Goal: Feedback & Contribution: Contribute content

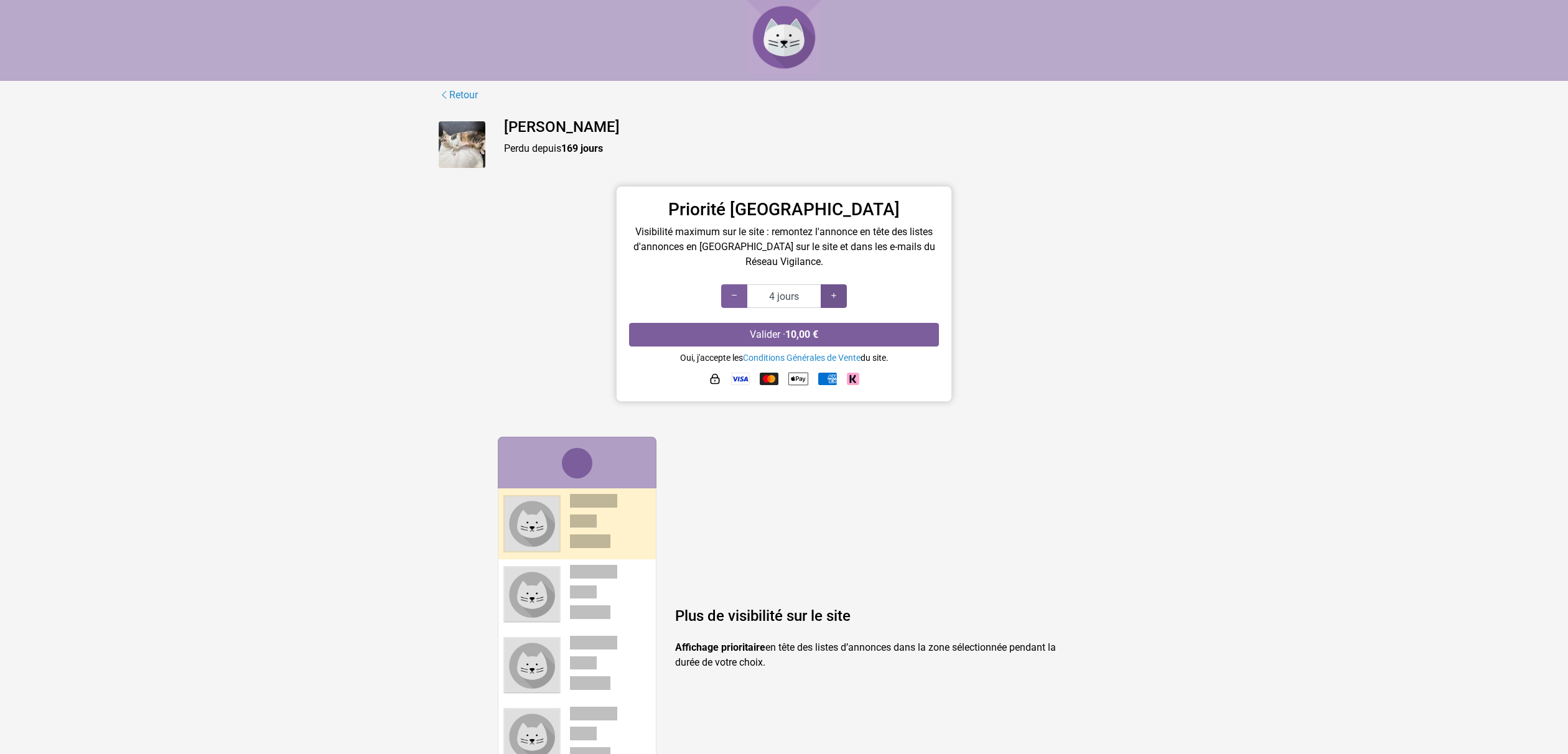
click at [836, 295] on icon at bounding box center [834, 296] width 10 height 12
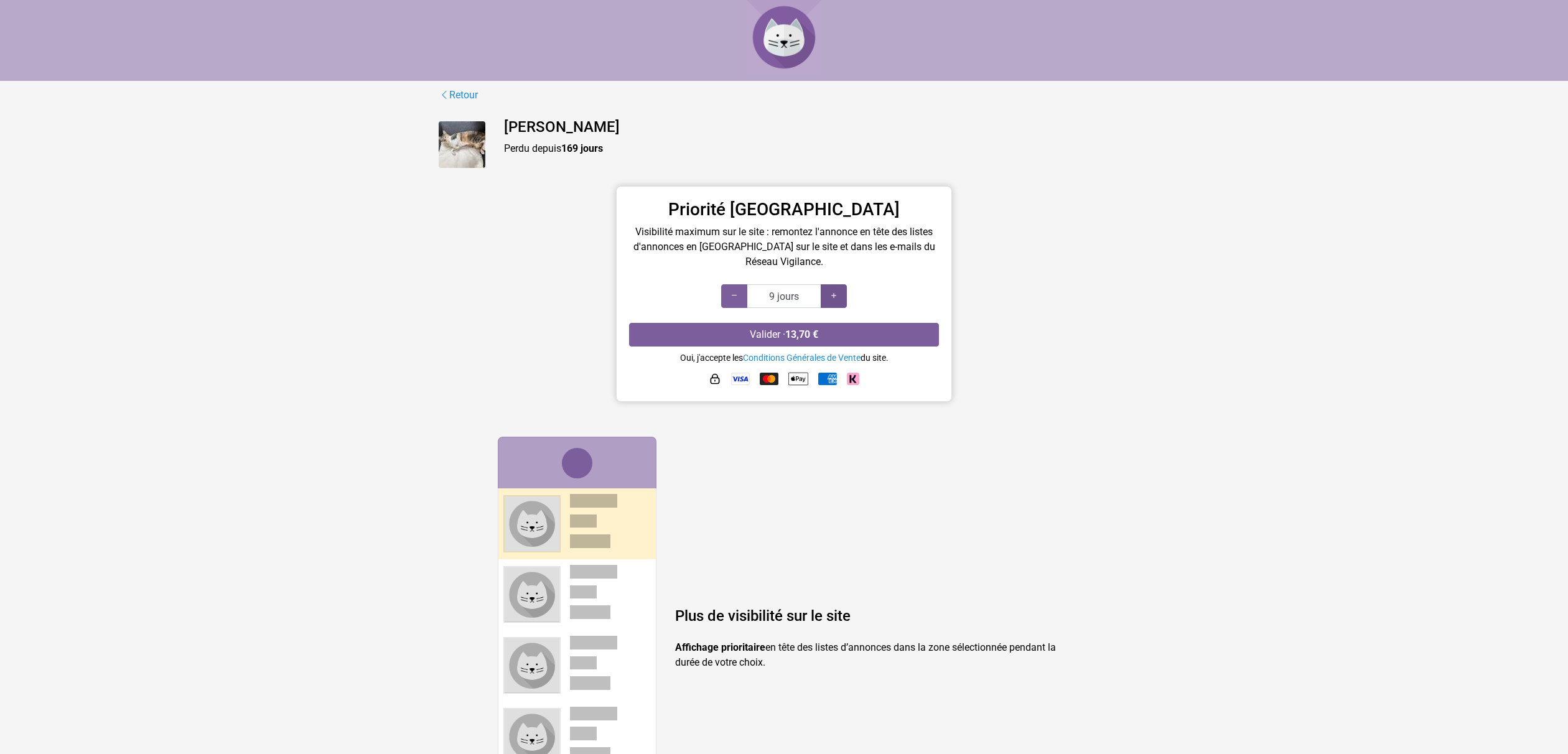
click at [836, 295] on icon at bounding box center [834, 296] width 10 height 12
click at [835, 299] on icon at bounding box center [834, 296] width 10 height 12
type input "20 jours"
click at [835, 299] on icon at bounding box center [834, 296] width 10 height 12
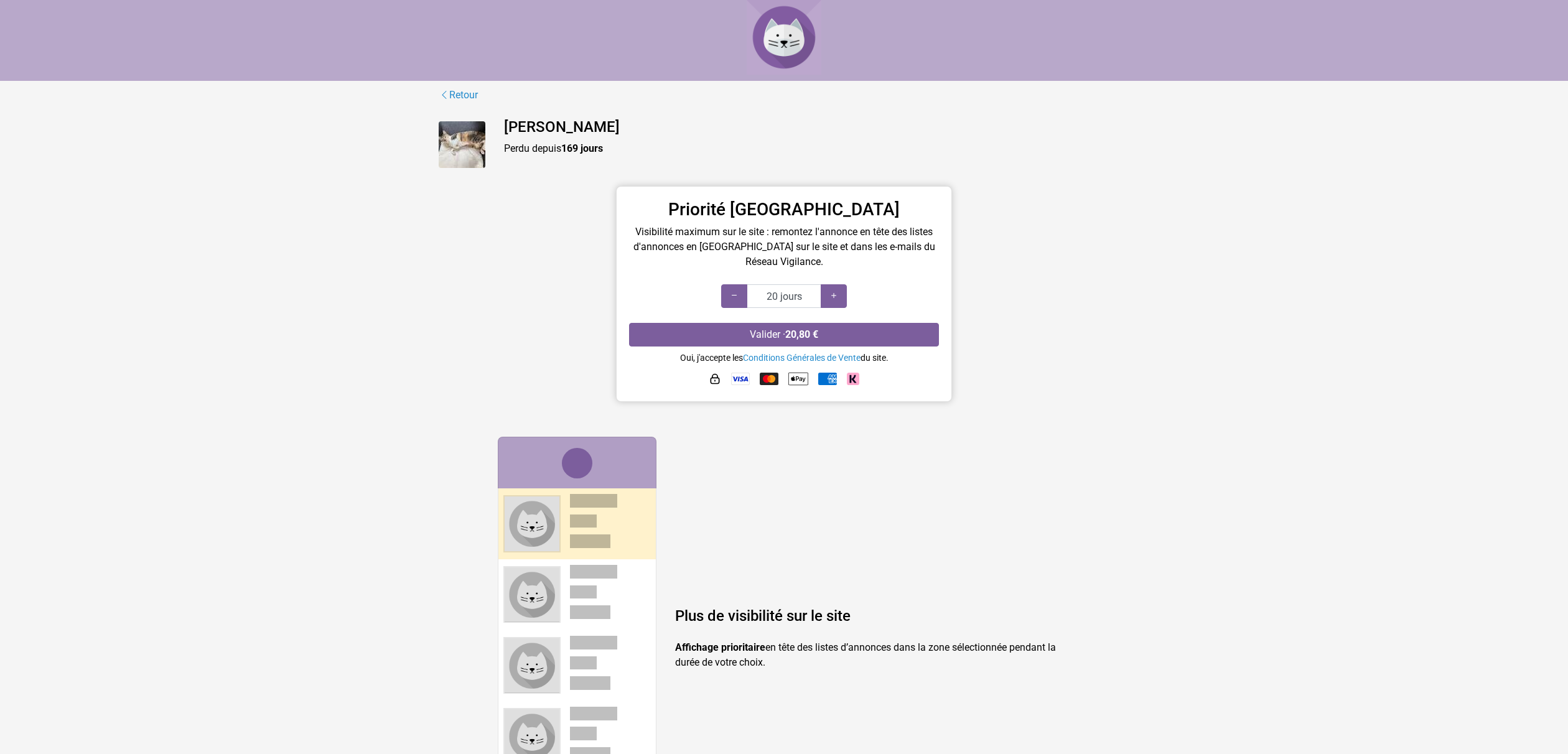
click at [738, 379] on img at bounding box center [739, 378] width 18 height 13
click at [776, 335] on button "Valider · 20,80 €" at bounding box center [784, 334] width 310 height 24
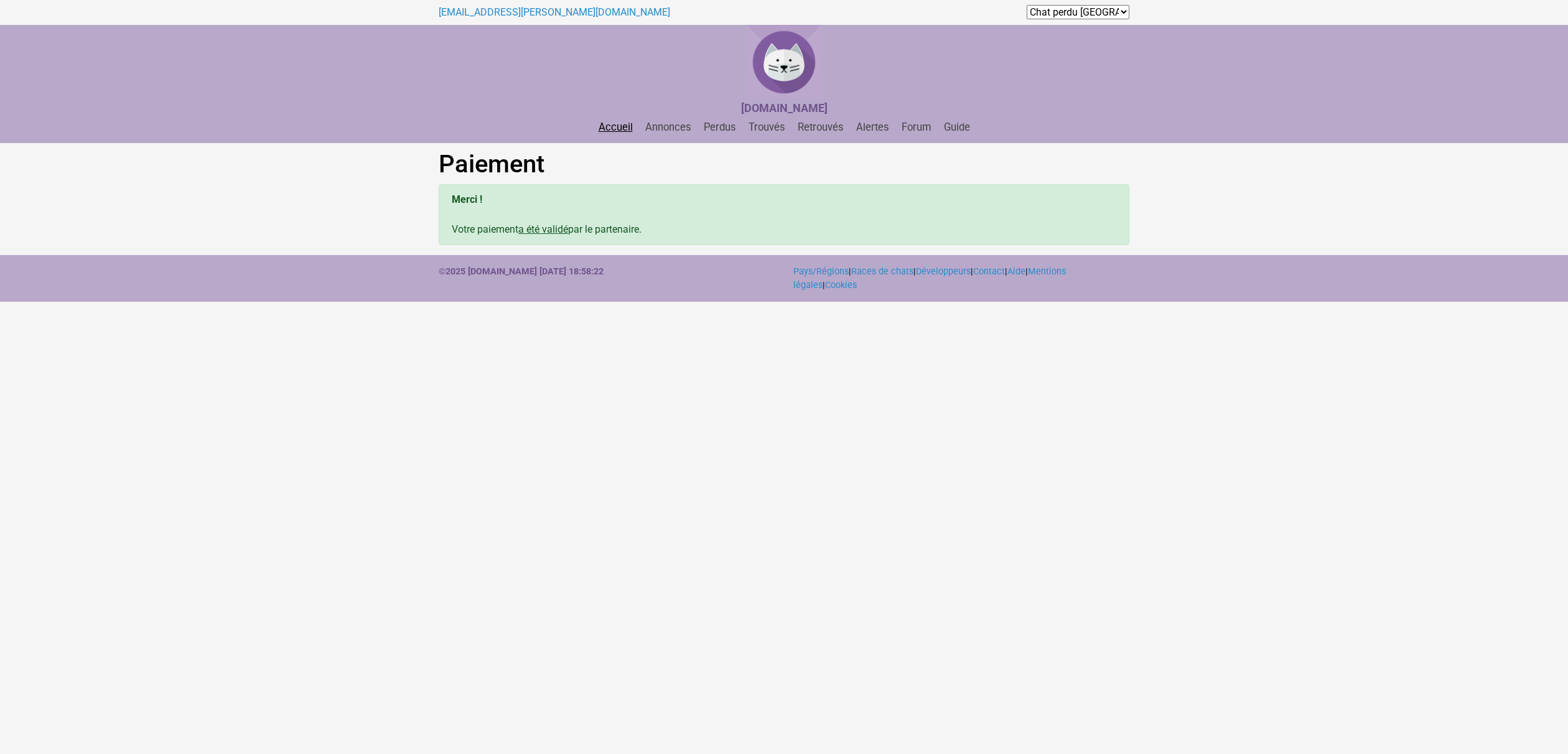
click at [614, 126] on link "Accueil" at bounding box center [616, 127] width 44 height 12
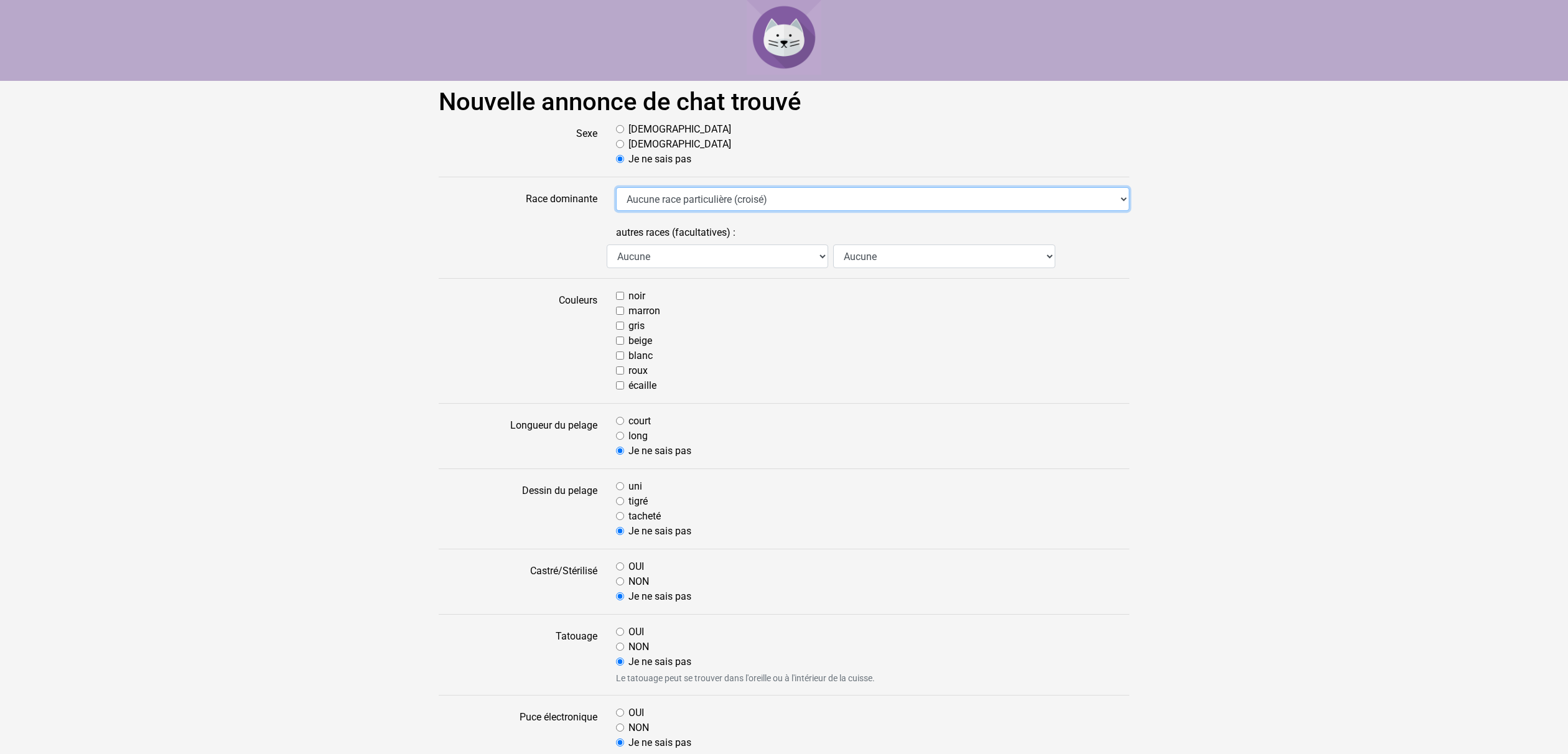
click at [681, 198] on select "Aucune race particulière (croisé) Abyssin Américain à poil dur American Bobtail…" at bounding box center [872, 199] width 513 height 24
select select "18"
click at [616, 188] on select "Aucune race particulière (croisé) Abyssin Américain à poil dur American Bobtail…" at bounding box center [872, 199] width 513 height 24
click at [700, 198] on select "Aucune race particulière (croisé) Abyssin Américain à poil dur American Bobtail…" at bounding box center [872, 199] width 513 height 24
click at [620, 339] on input "beige" at bounding box center [620, 341] width 8 height 8
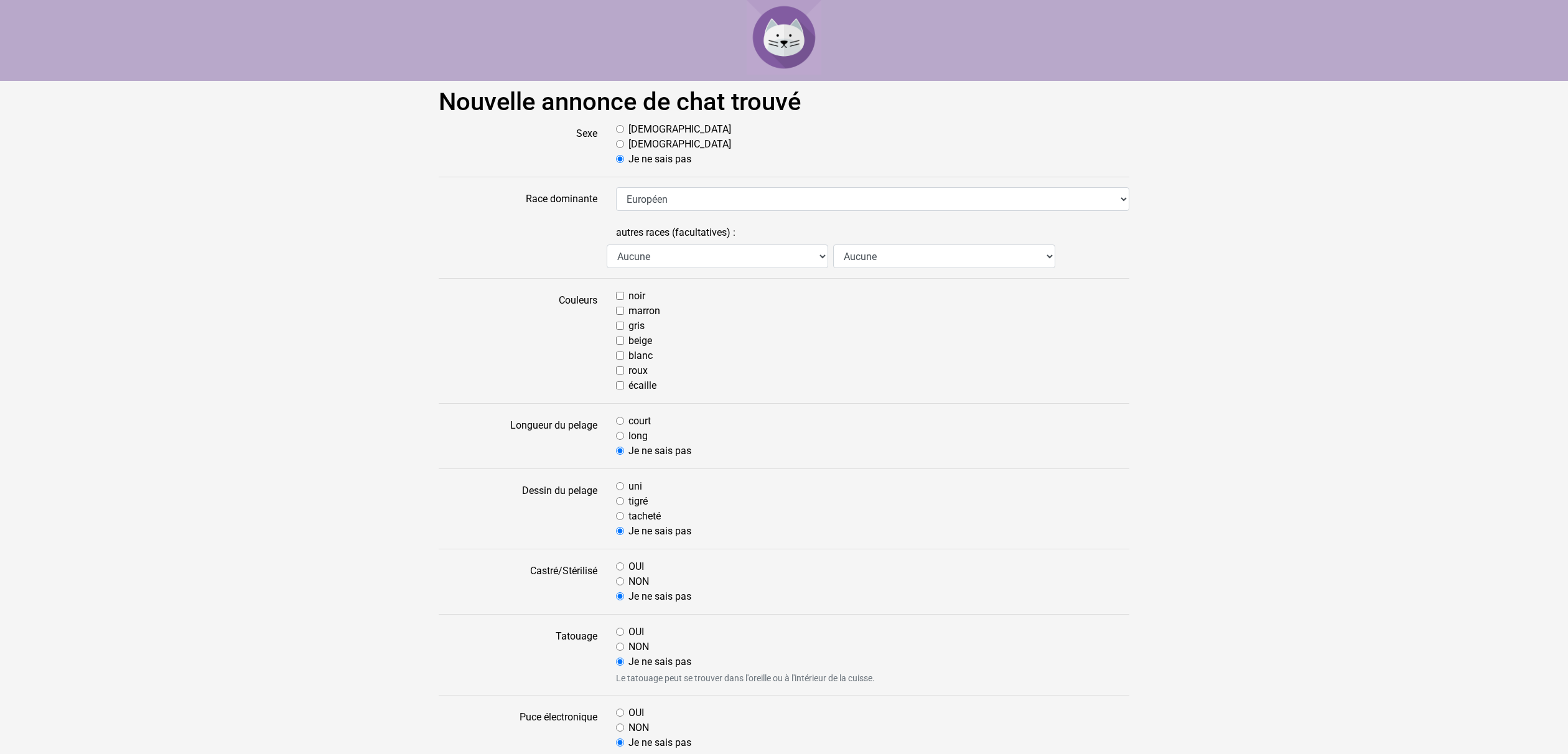
checkbox input "true"
click at [620, 355] on input "blanc" at bounding box center [620, 355] width 8 height 8
checkbox input "true"
click at [623, 420] on input "court" at bounding box center [620, 421] width 8 height 8
radio input "true"
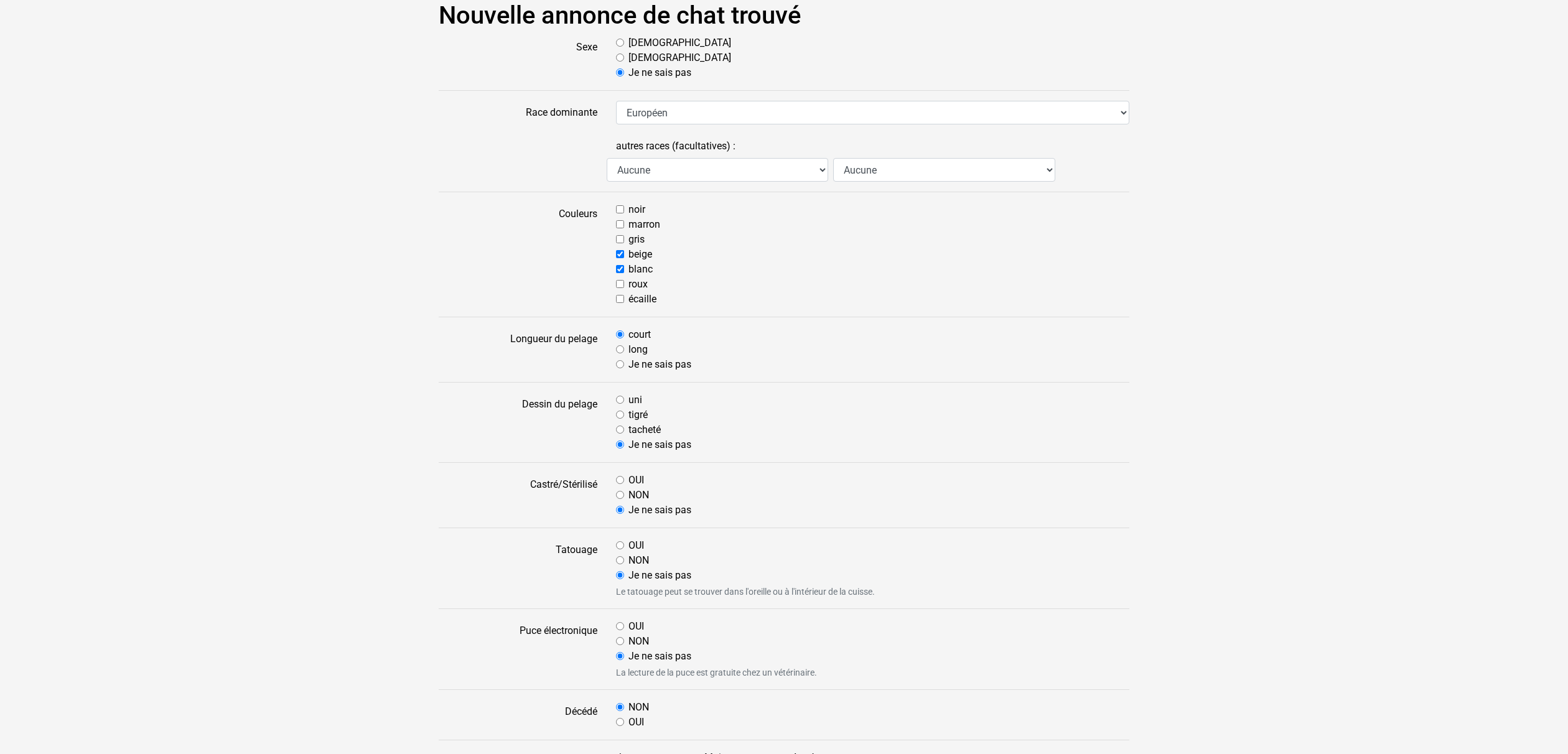
scroll to position [91, 0]
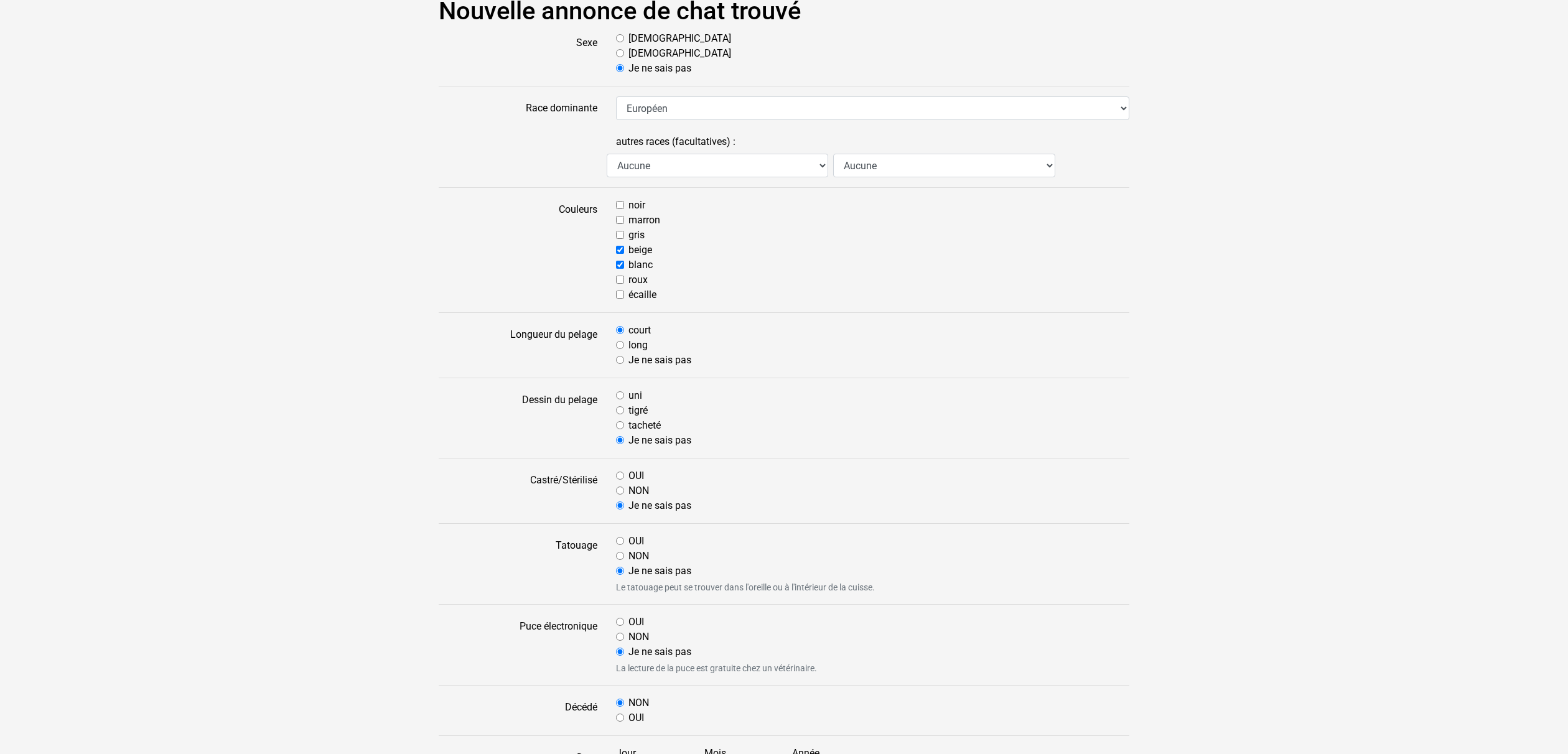
click at [620, 394] on input "uni" at bounding box center [620, 395] width 8 height 8
radio input "true"
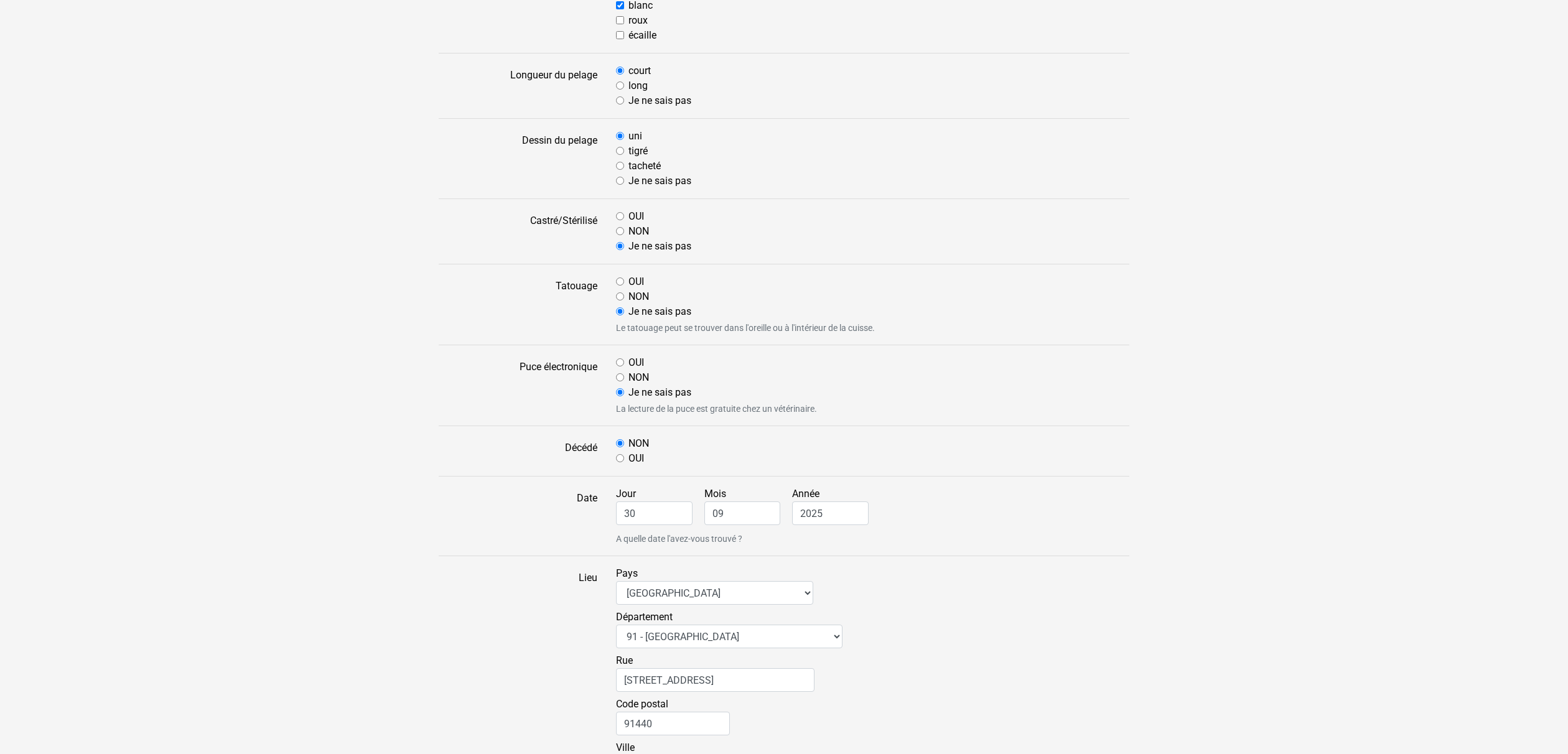
scroll to position [351, 0]
click at [620, 297] on input "NON" at bounding box center [620, 296] width 8 height 8
radio input "true"
click at [648, 512] on input "30" at bounding box center [654, 512] width 76 height 24
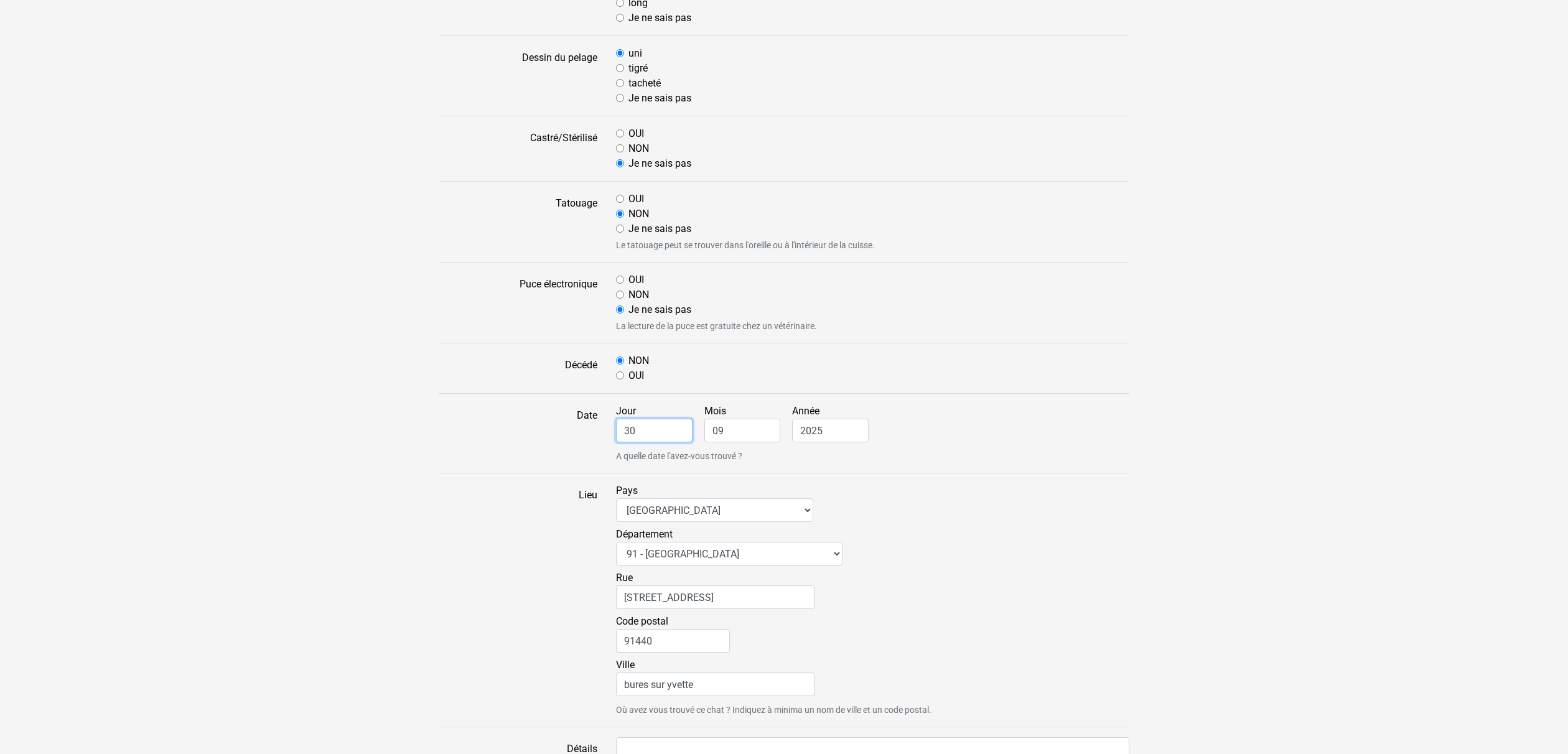
scroll to position [436, 0]
click at [729, 595] on input "27 avenue Beauséjour" at bounding box center [715, 594] width 198 height 24
drag, startPoint x: 737, startPoint y: 594, endPoint x: 553, endPoint y: 595, distance: 184.0
click at [553, 595] on div "Lieu Pays Afrique du Sud Algérie Allemagne Andorre Argentine Australie Belgique…" at bounding box center [784, 597] width 709 height 233
type input "Rue u Royame"
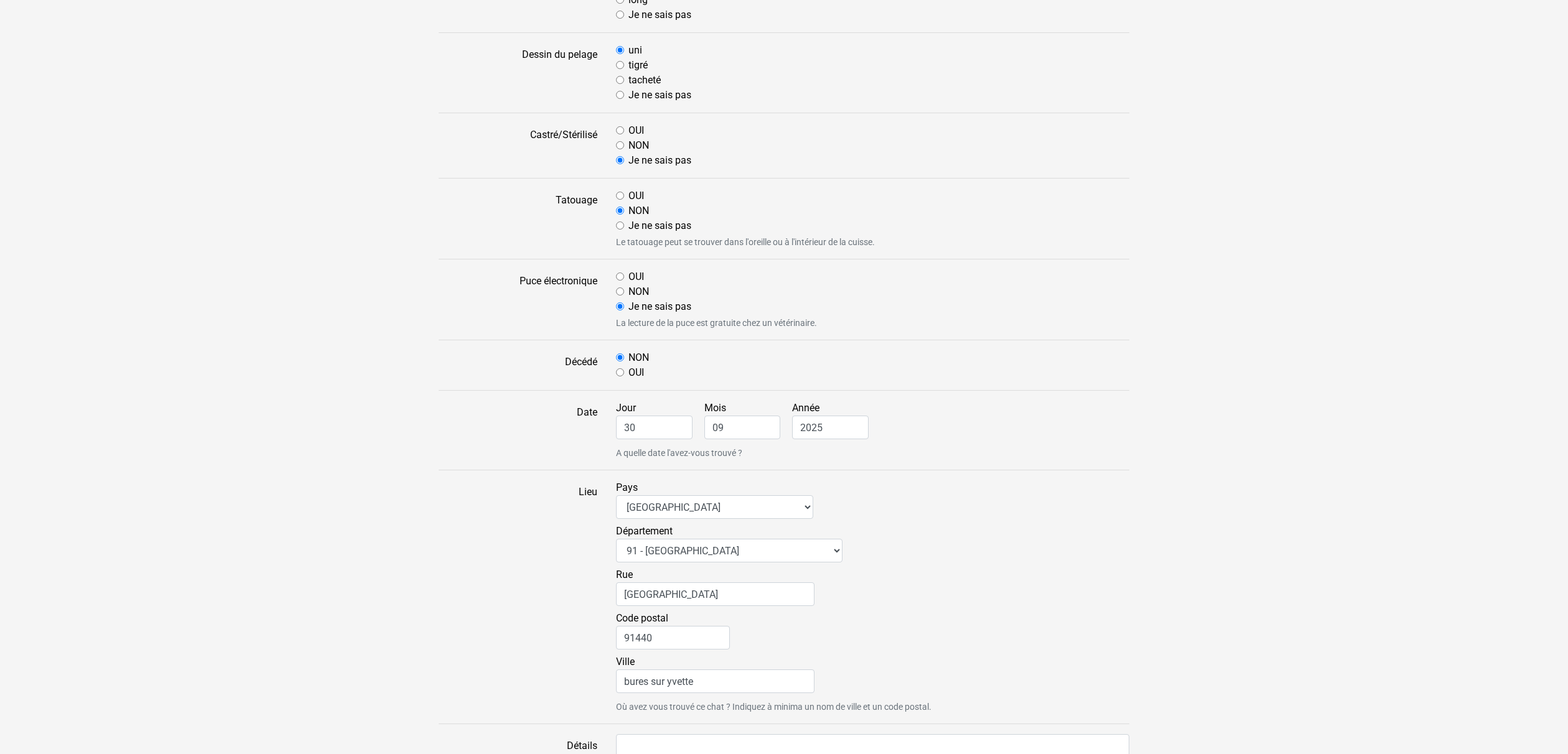
scroll to position [445, 0]
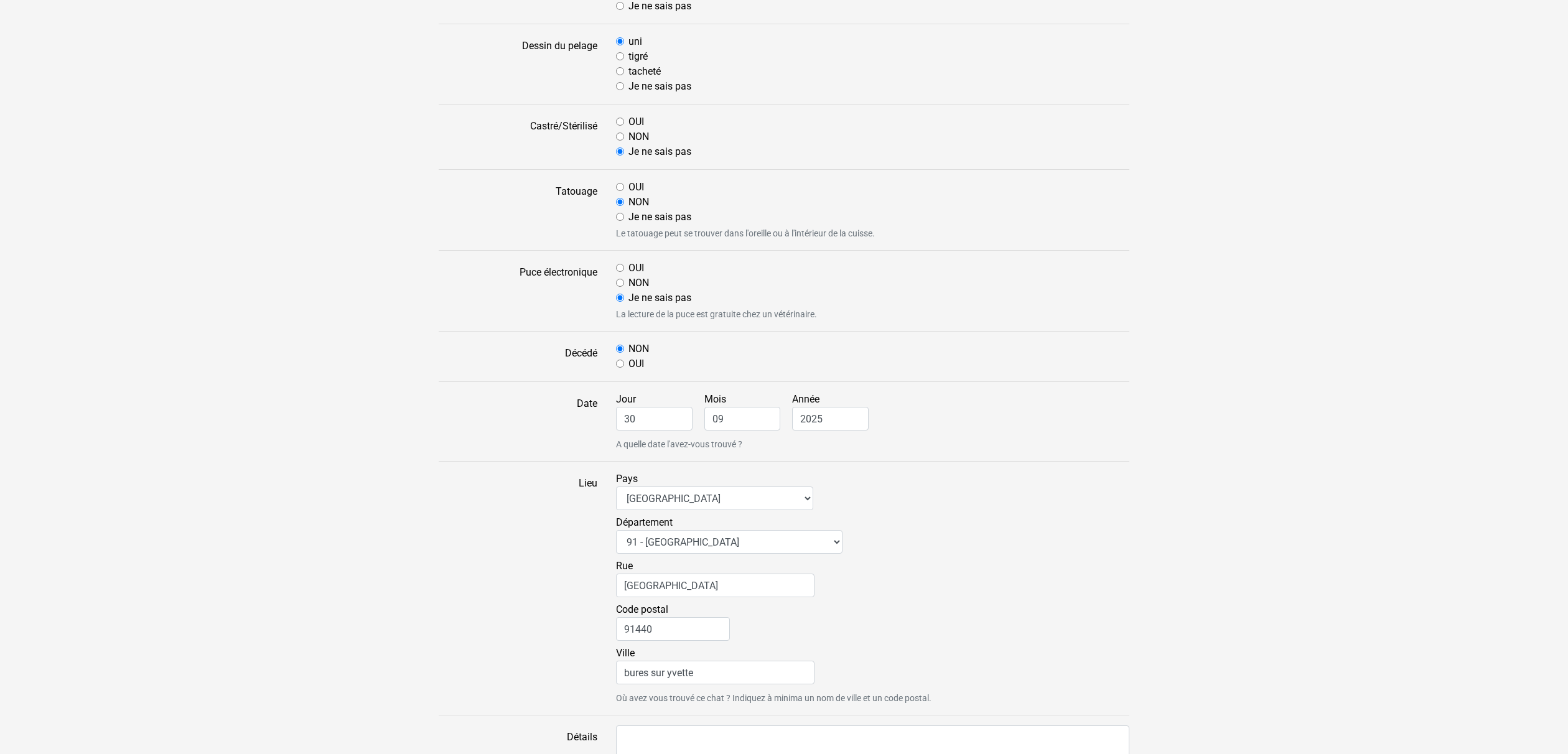
click at [876, 614] on div "Code postal 91440" at bounding box center [872, 624] width 513 height 43
drag, startPoint x: 628, startPoint y: 672, endPoint x: 651, endPoint y: 667, distance: 23.5
click at [629, 672] on input "bures sur yvette" at bounding box center [715, 672] width 198 height 24
type input "Bures-sur-Yvette"
click at [643, 588] on input "Rue u Royame" at bounding box center [715, 585] width 198 height 24
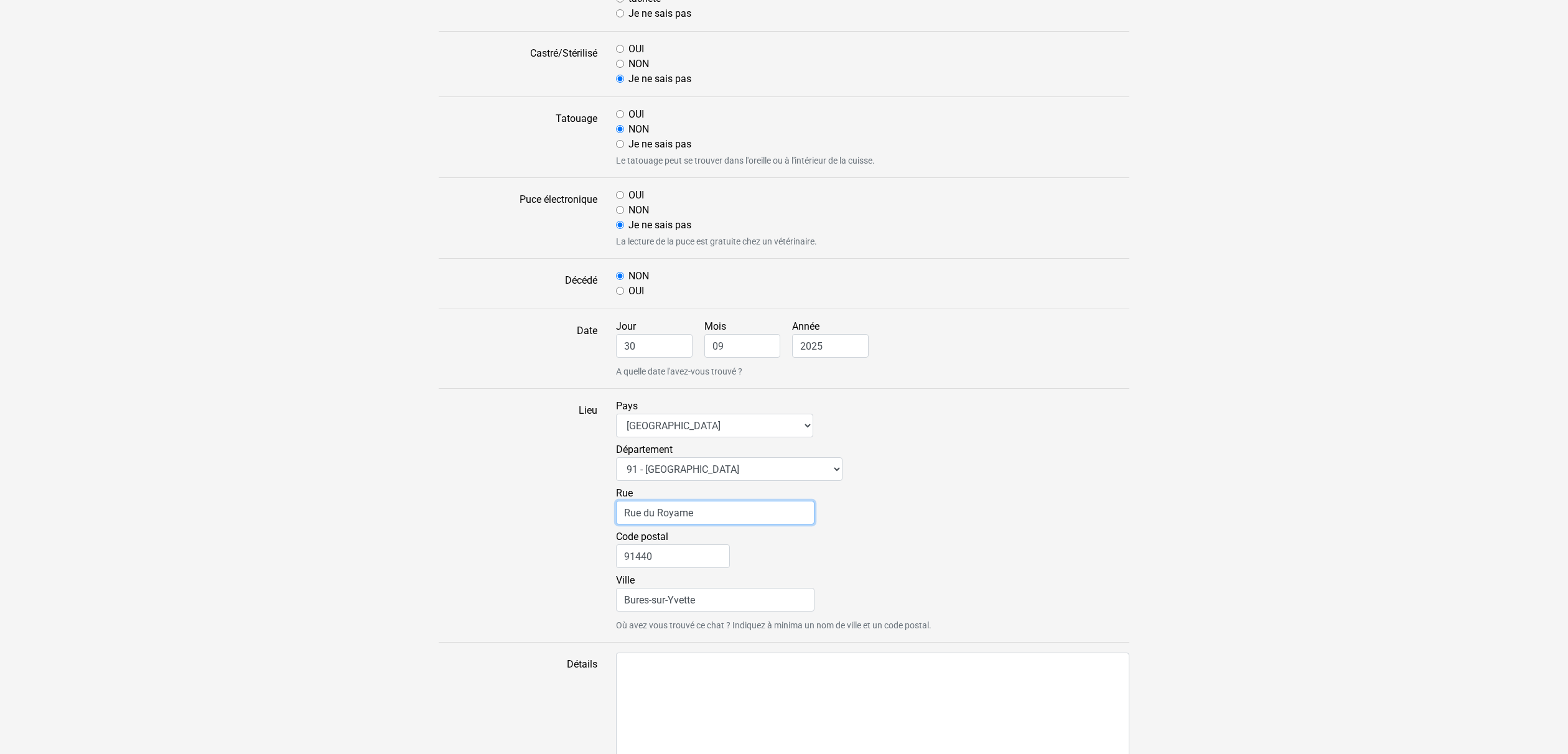
scroll to position [529, 0]
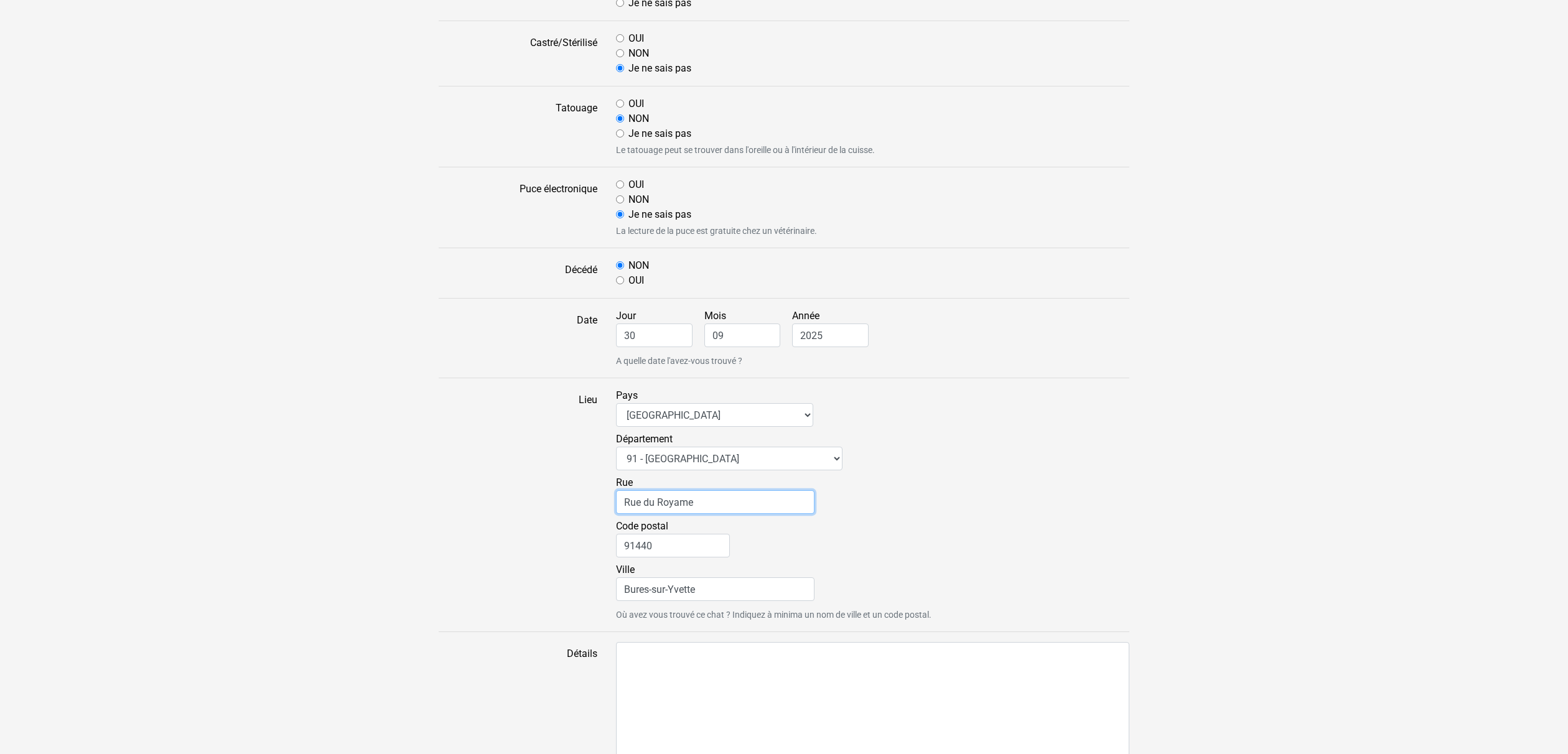
click at [680, 501] on input "Rue du Royame" at bounding box center [715, 502] width 198 height 24
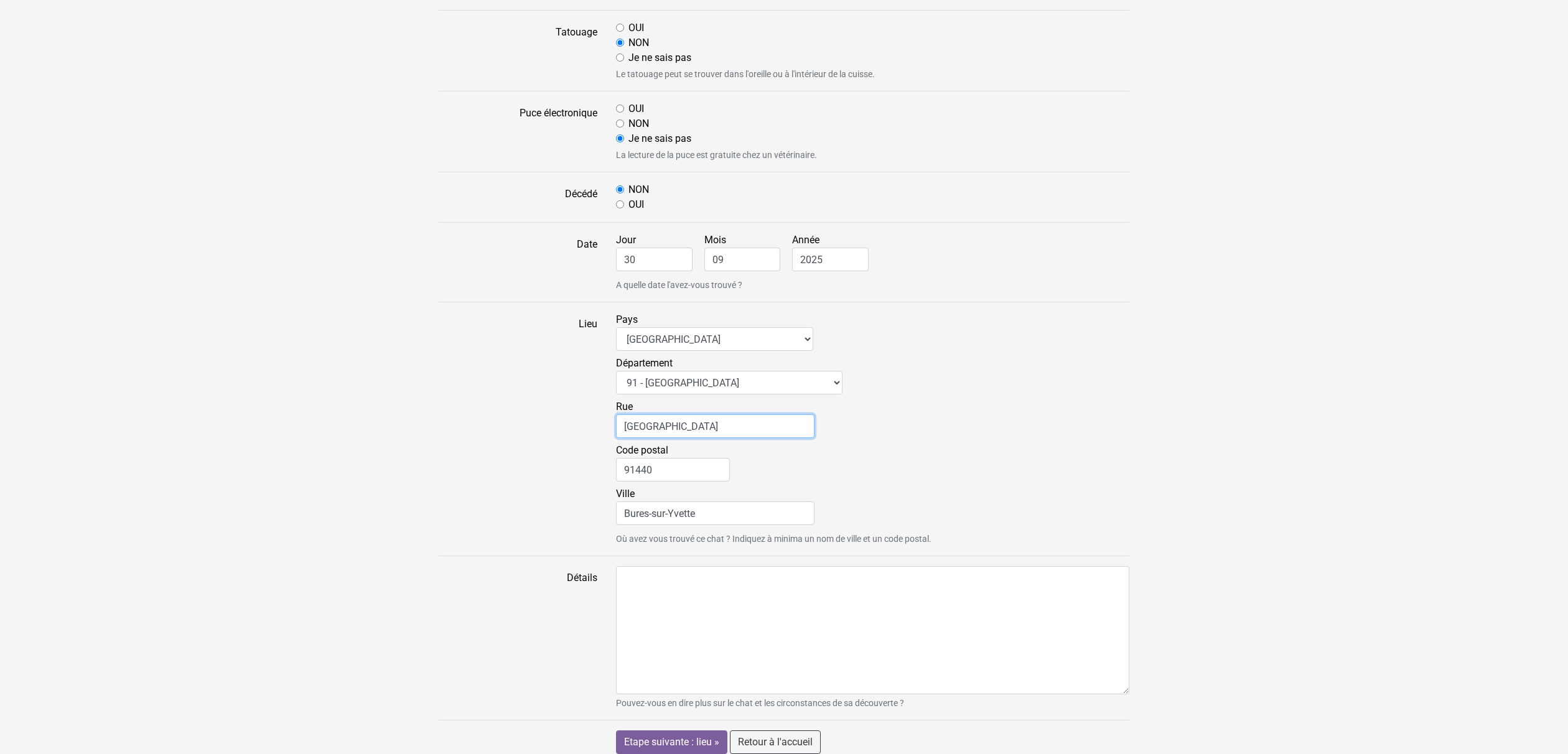
scroll to position [614, 0]
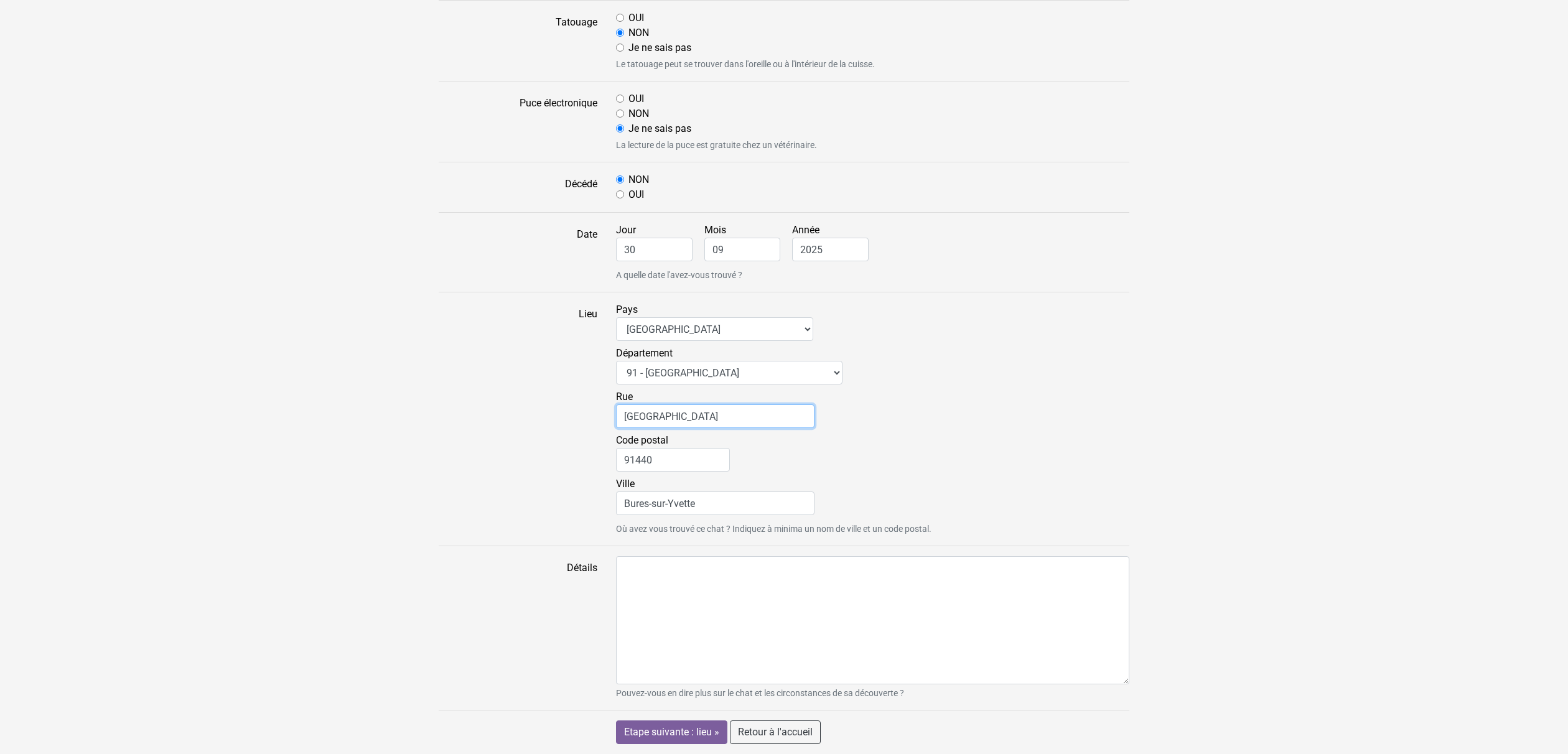
type input "Rue du Royaume"
click at [741, 565] on textarea "Détails" at bounding box center [872, 620] width 513 height 128
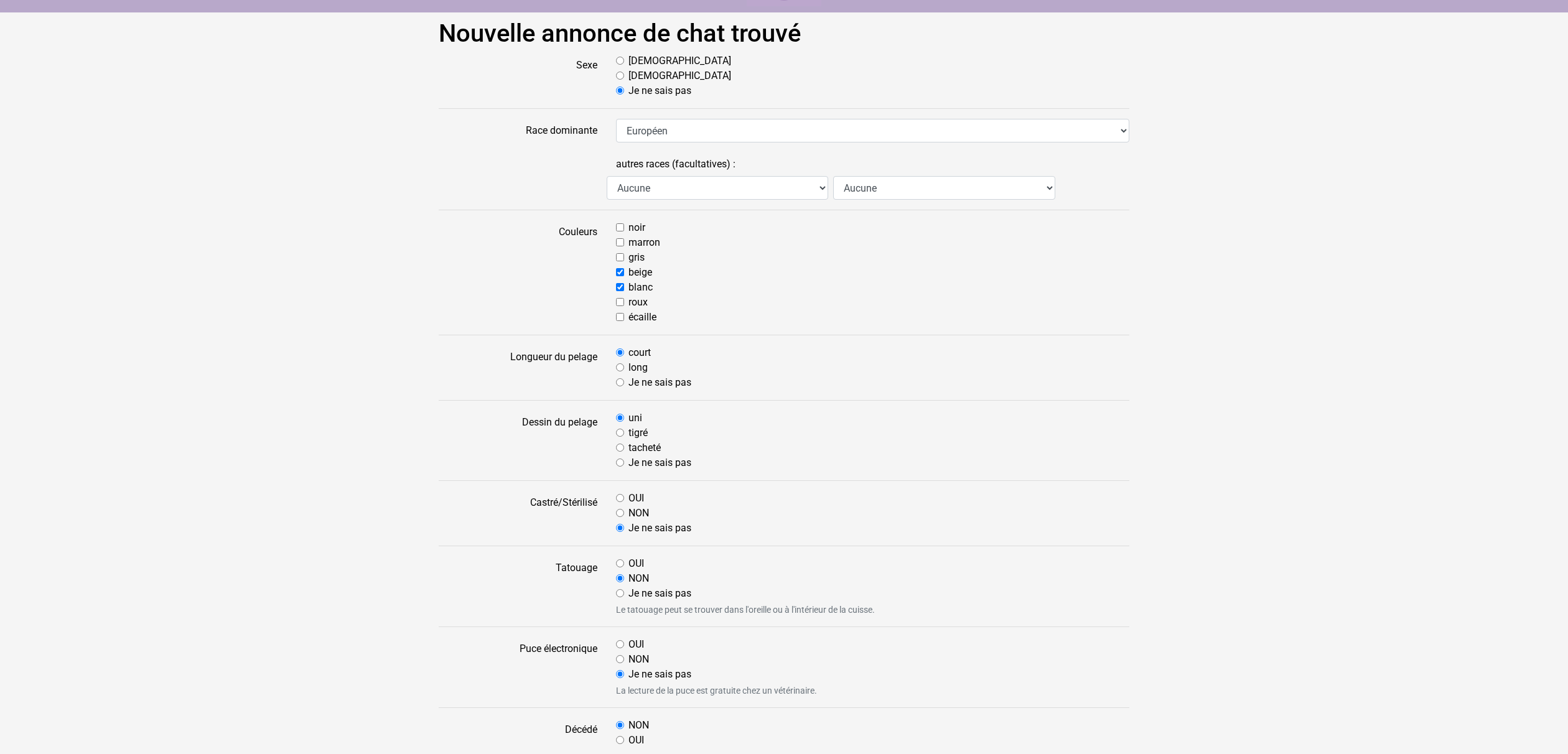
scroll to position [50, 0]
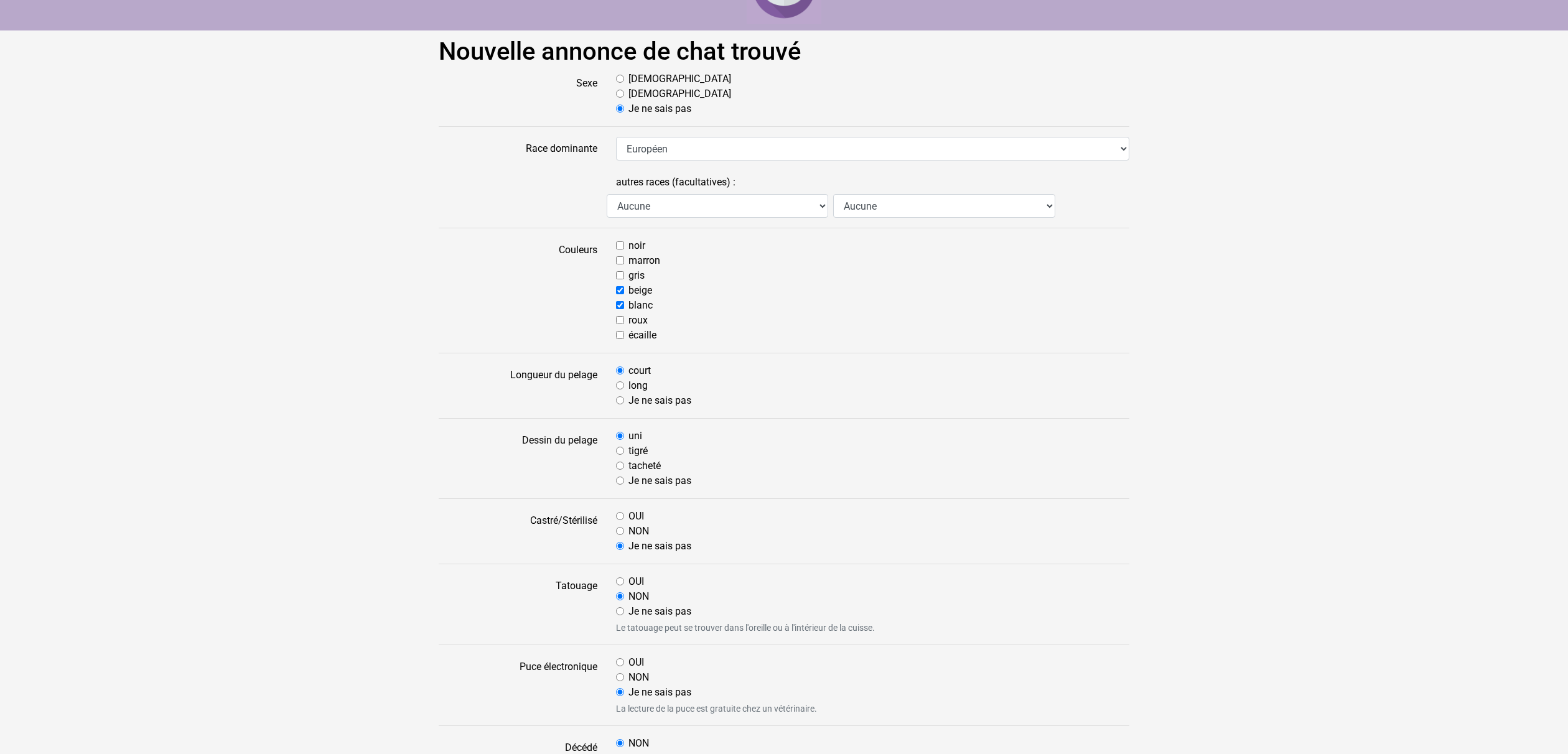
type textarea "J'ai croisé ce chat"
click at [621, 80] on input "Mâle" at bounding box center [620, 79] width 8 height 8
radio input "true"
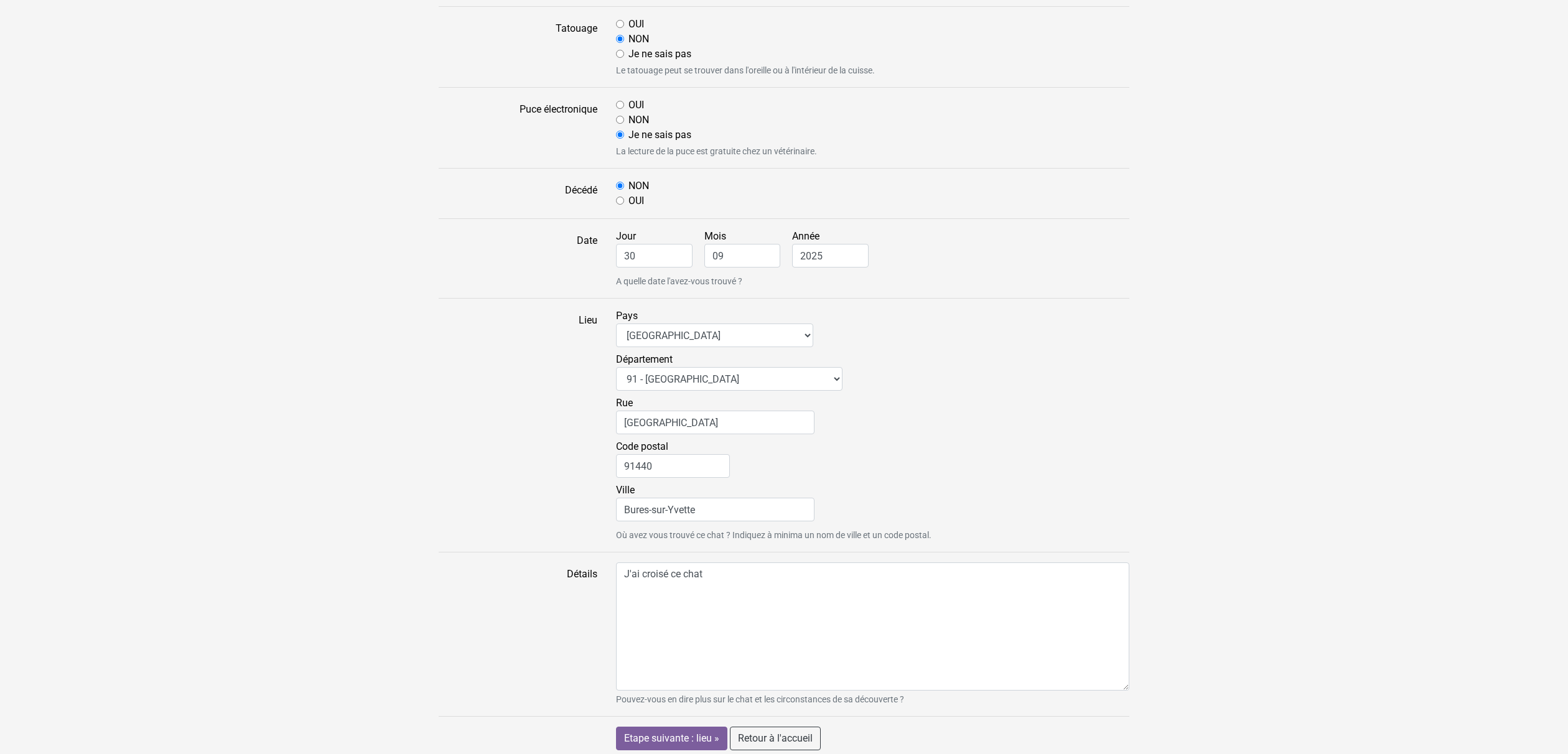
scroll to position [614, 0]
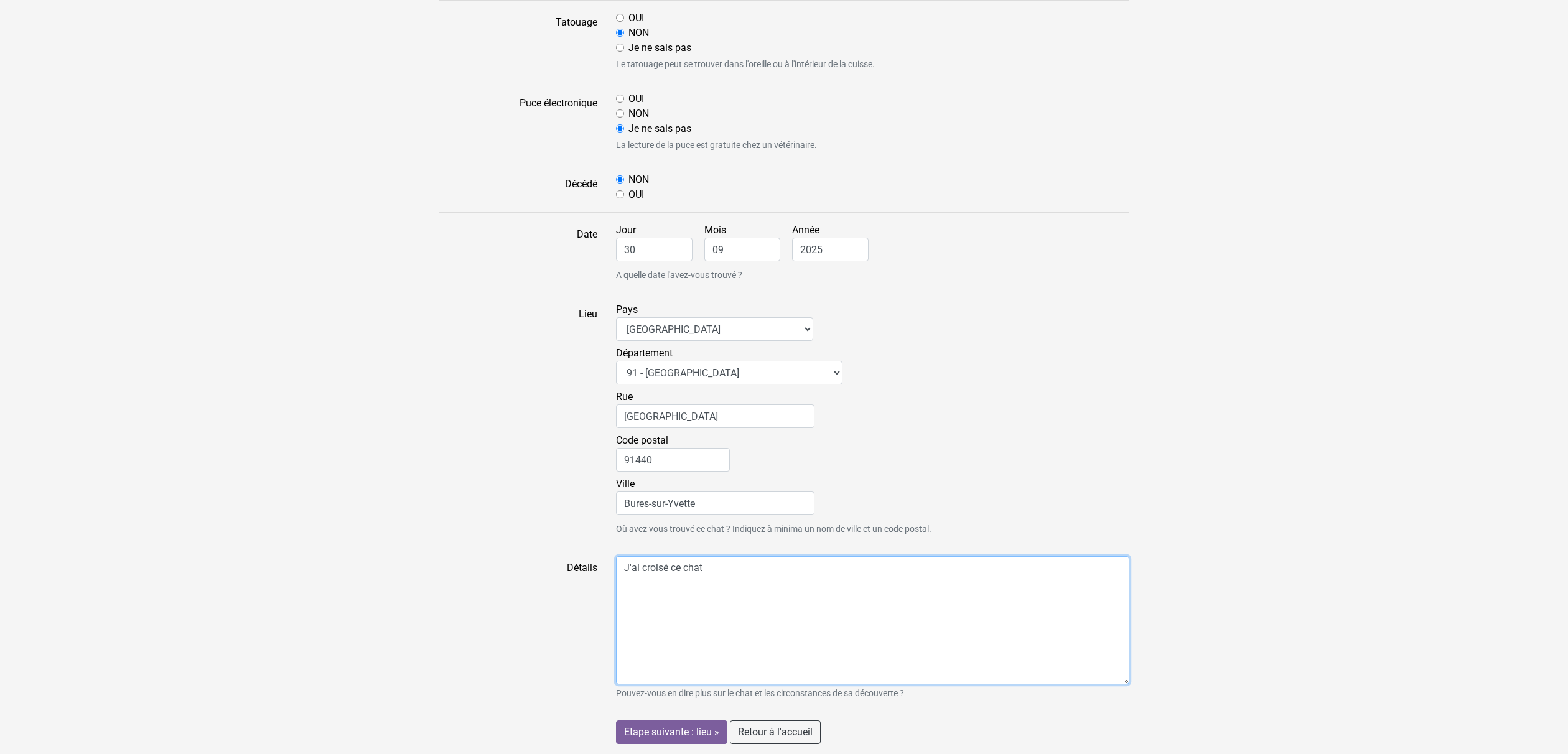
click at [750, 572] on textarea "J'ai croisé ce chat" at bounding box center [872, 620] width 513 height 128
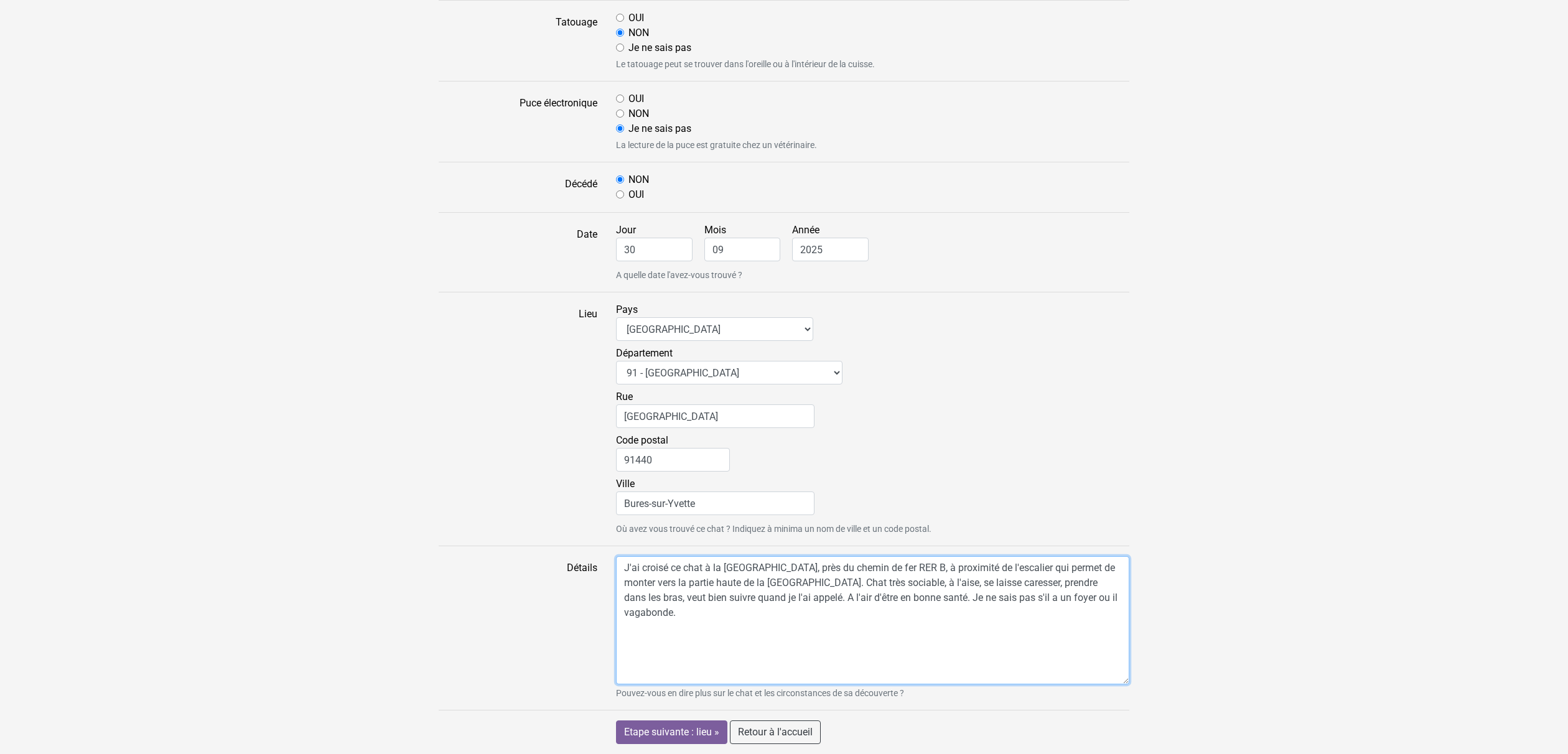
click at [869, 585] on textarea "J'ai croisé ce chat à la rue du Royaume, près du chemin de fer RER B, à proximi…" at bounding box center [872, 620] width 513 height 128
drag, startPoint x: 733, startPoint y: 613, endPoint x: 597, endPoint y: 567, distance: 143.6
click at [597, 567] on div "Détails J'ai croisé ce chat à la rue du Royaume, près du chemin de fer RER B, à…" at bounding box center [784, 628] width 709 height 143
type textarea "J'ai croisé ce chat à la rue du Royaume, près du chemin de fer RER B, à proximi…"
click at [679, 731] on input "Etape suivante : lieu »" at bounding box center [672, 732] width 112 height 24
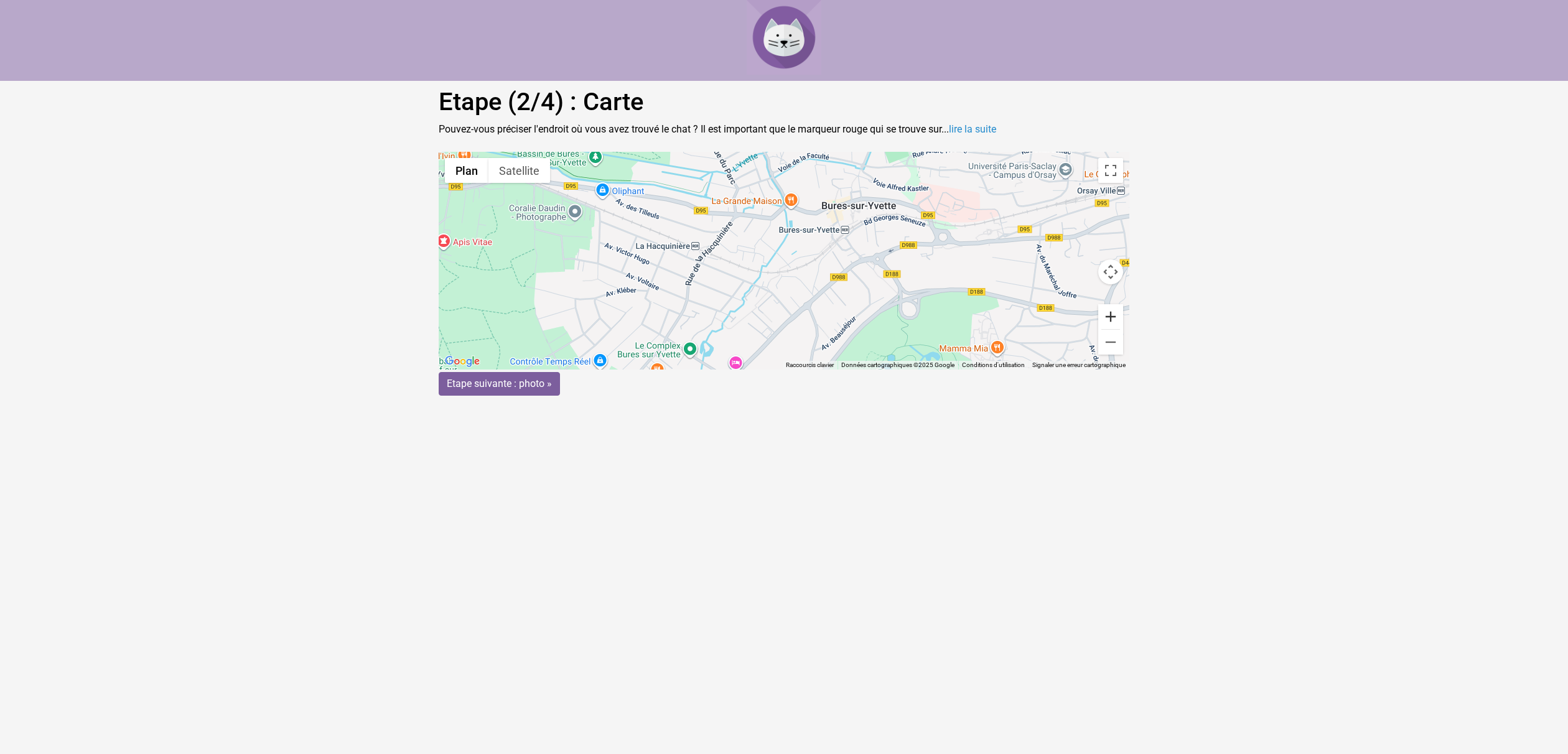
click at [1111, 318] on button "Zoom avant" at bounding box center [1111, 317] width 25 height 25
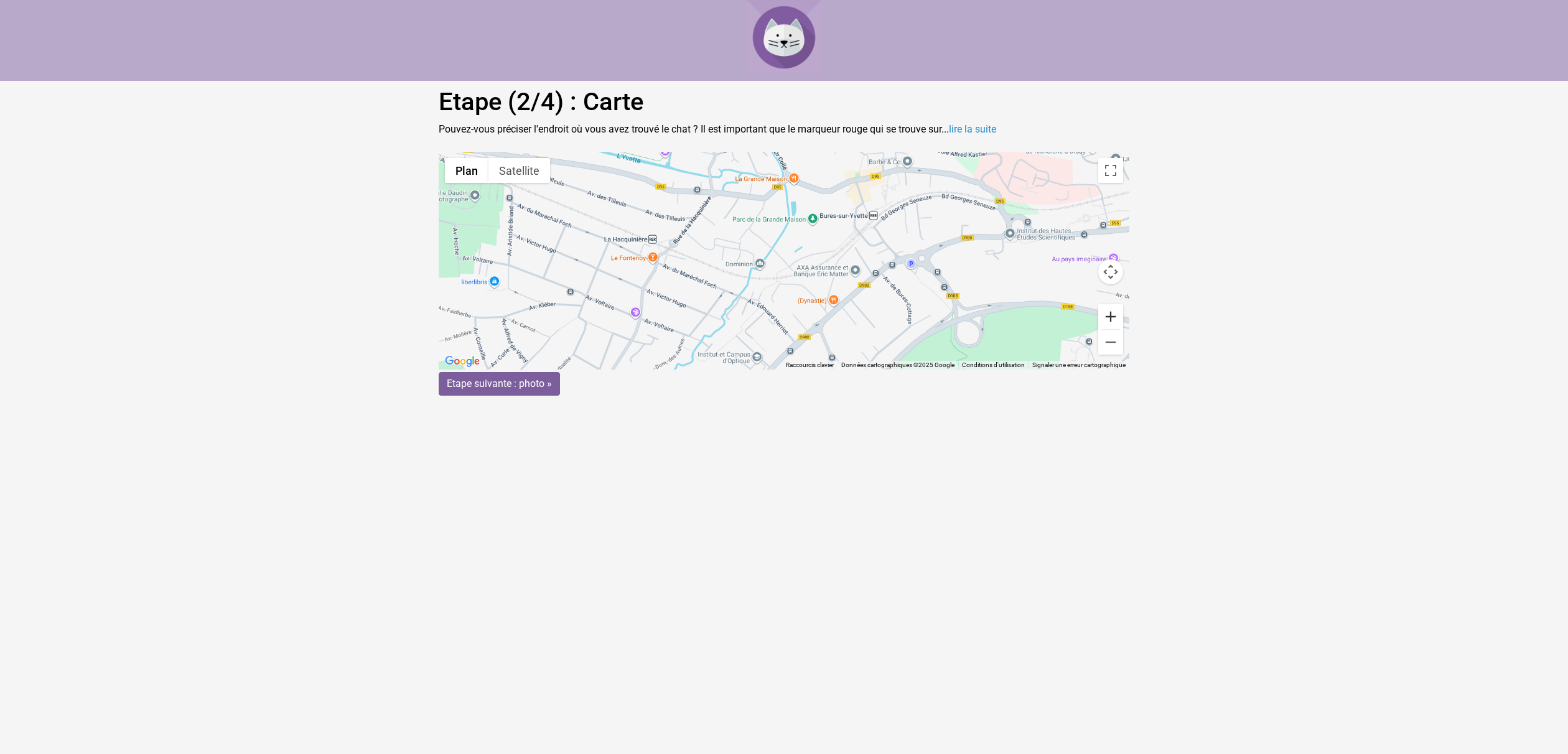
click at [1111, 318] on button "Zoom avant" at bounding box center [1111, 317] width 25 height 25
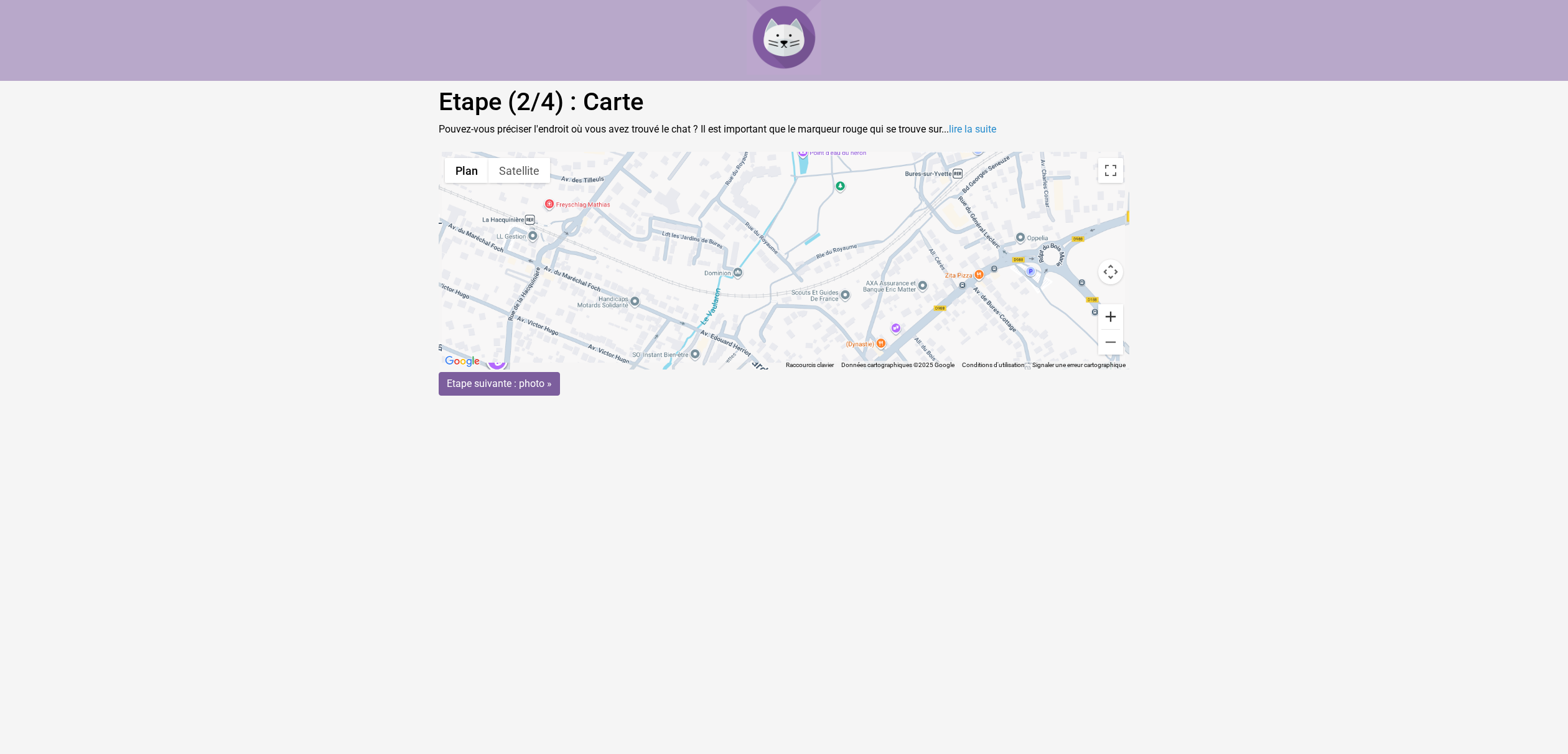
click at [1111, 318] on button "Zoom avant" at bounding box center [1111, 317] width 25 height 25
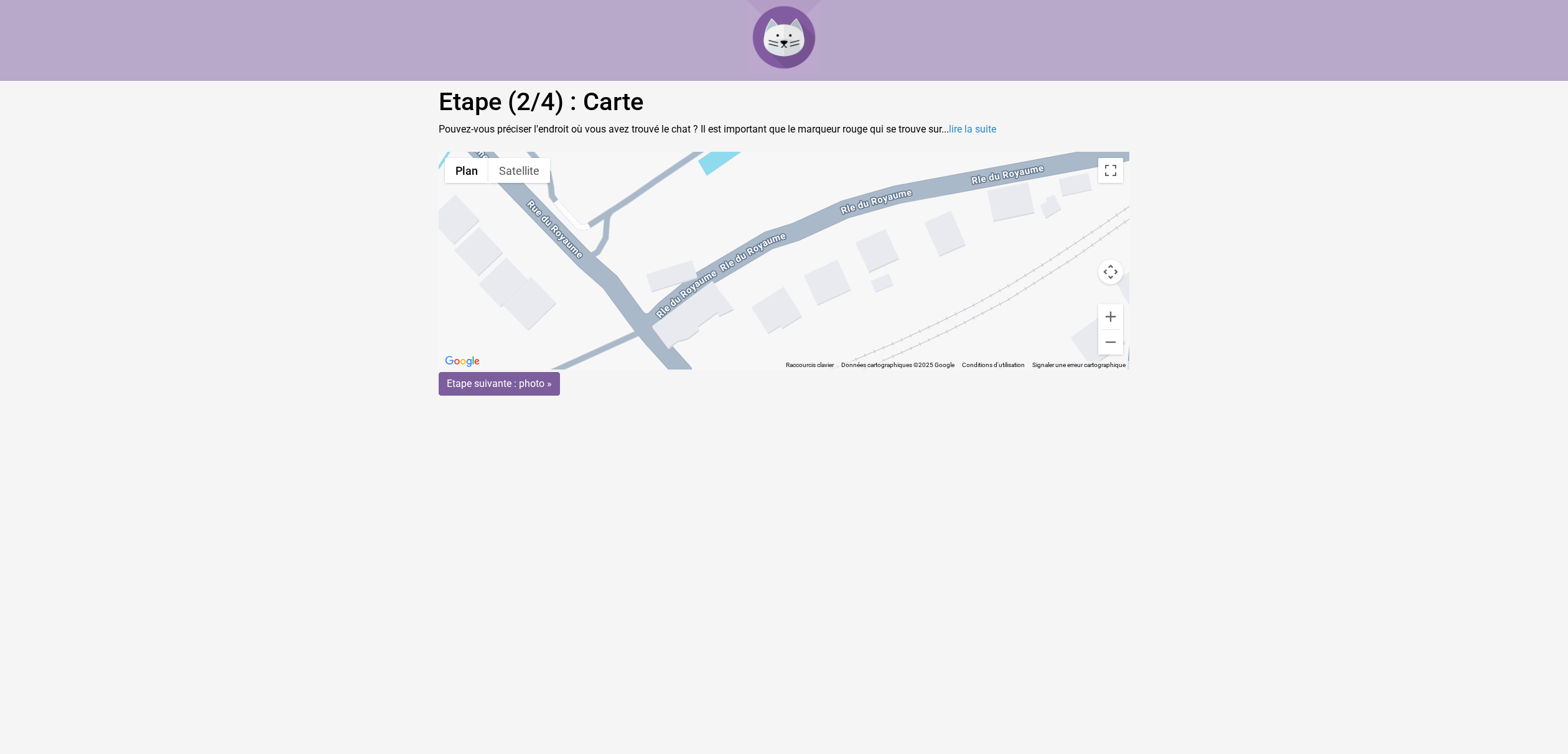
drag, startPoint x: 995, startPoint y: 288, endPoint x: 795, endPoint y: 289, distance: 200.0
click at [795, 289] on div "Pour activer le glissement avec le clavier, appuyez sur Alt+Entrée. Une fois ce…" at bounding box center [784, 261] width 690 height 218
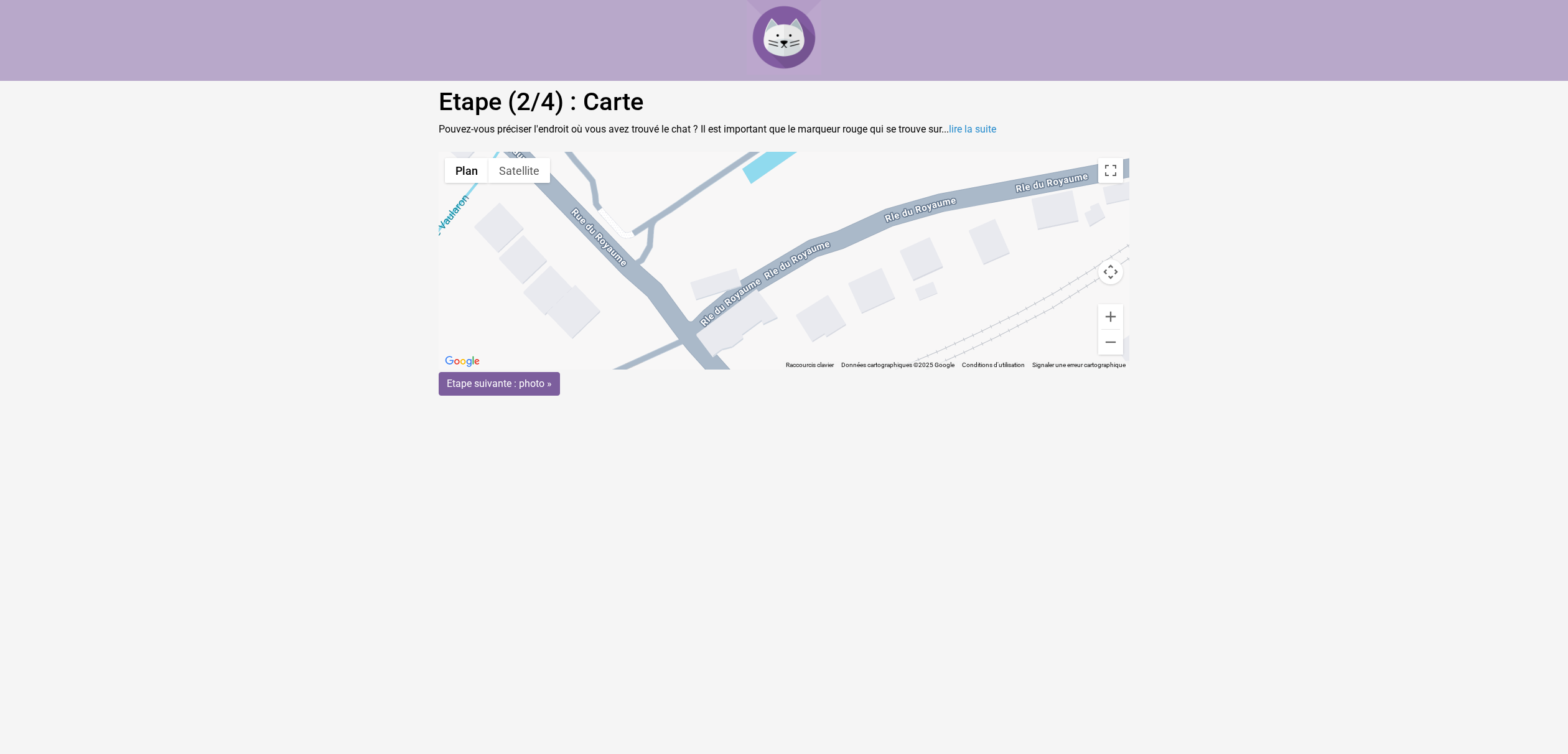
drag, startPoint x: 829, startPoint y: 201, endPoint x: 873, endPoint y: 212, distance: 45.4
click at [874, 212] on div "Pour activer le glissement avec le clavier, appuyez sur Alt+Entrée. Une fois ce…" at bounding box center [784, 261] width 690 height 218
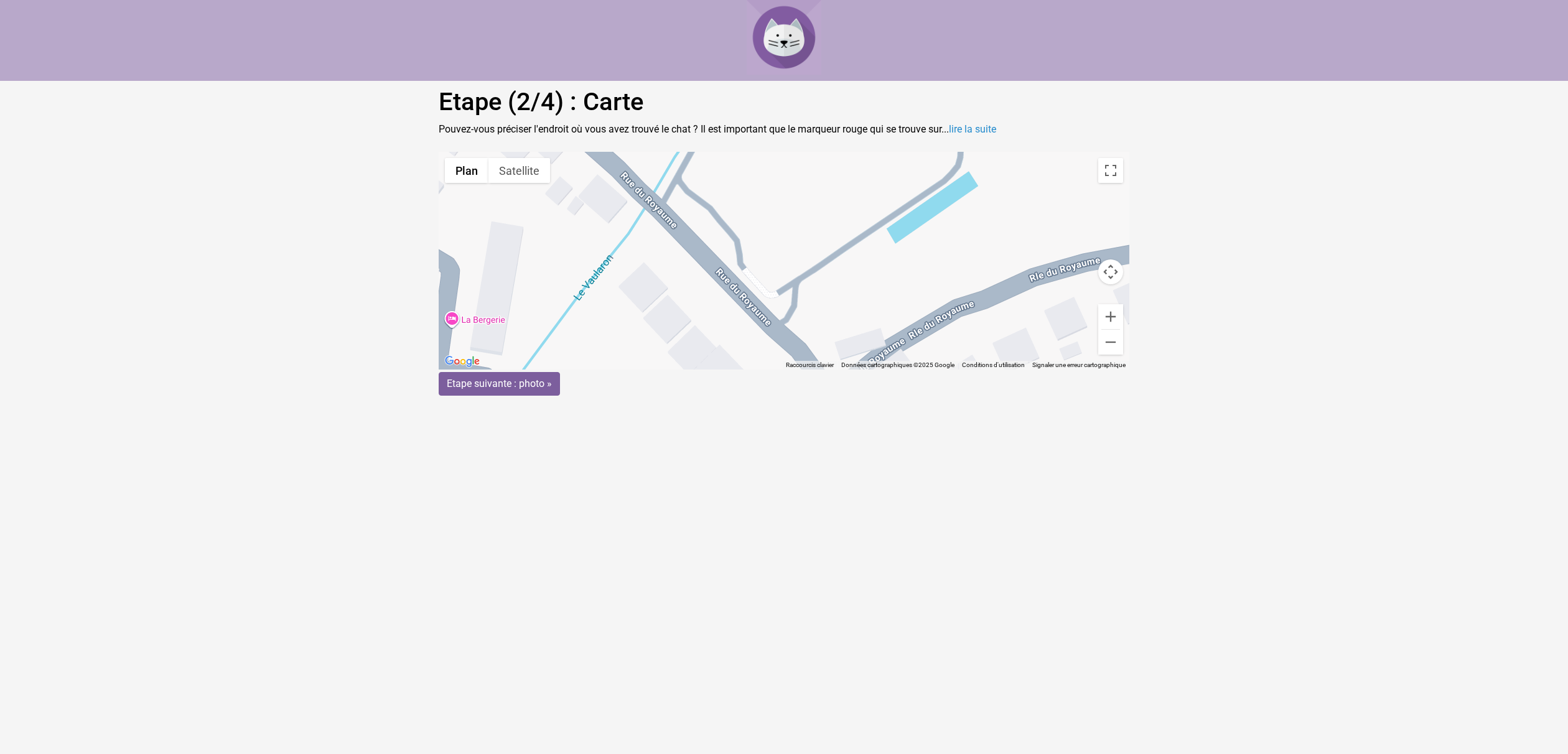
drag, startPoint x: 674, startPoint y: 277, endPoint x: 819, endPoint y: 335, distance: 156.2
click at [819, 335] on div "Pour activer le glissement avec le clavier, appuyez sur Alt+Entrée. Une fois ce…" at bounding box center [784, 261] width 690 height 218
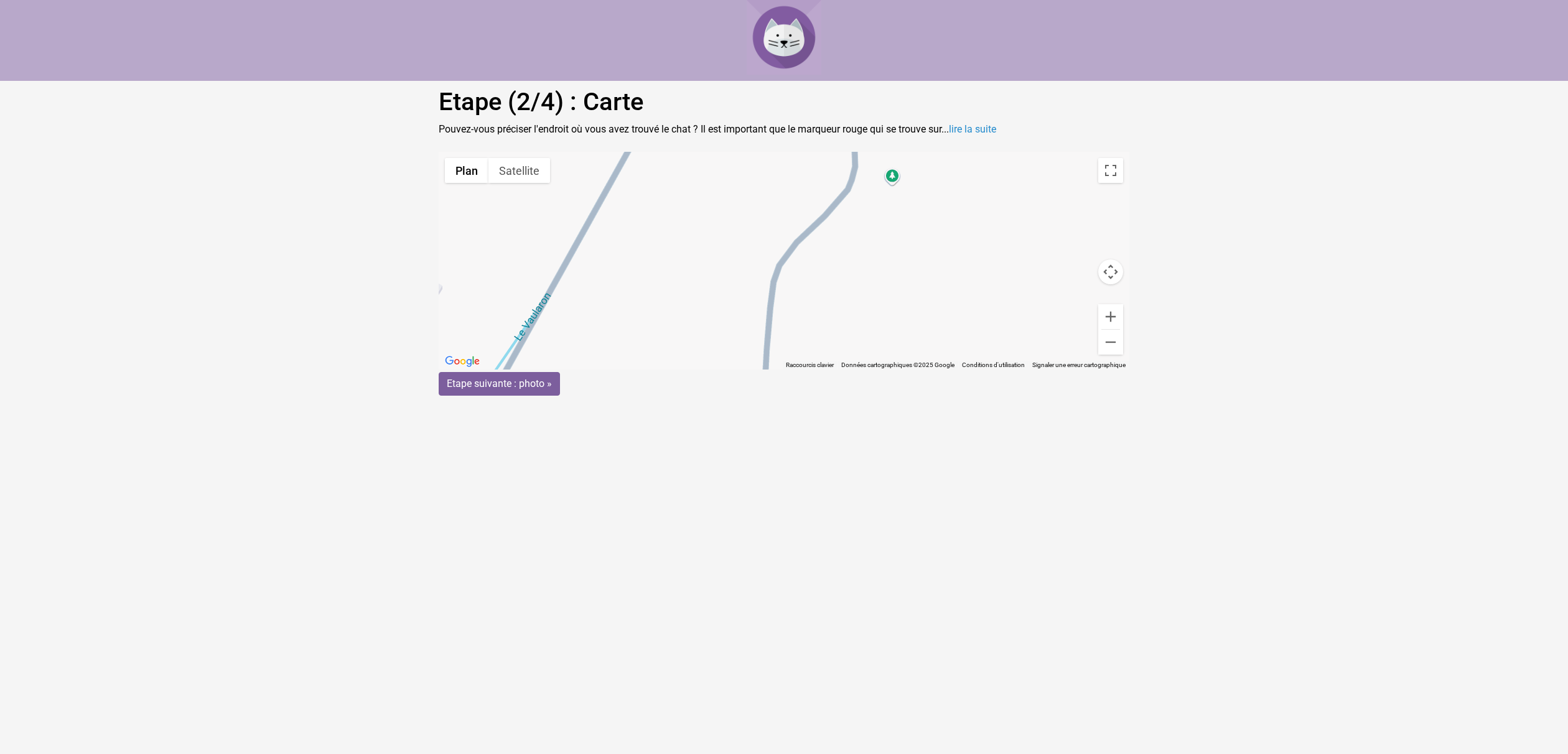
drag, startPoint x: 922, startPoint y: 171, endPoint x: 726, endPoint y: 409, distance: 308.3
click at [726, 396] on html "Etape (2/4) : Carte Pouvez-vous préciser l'endroit où vous avez trouvé le chat …" at bounding box center [784, 197] width 1568 height 396
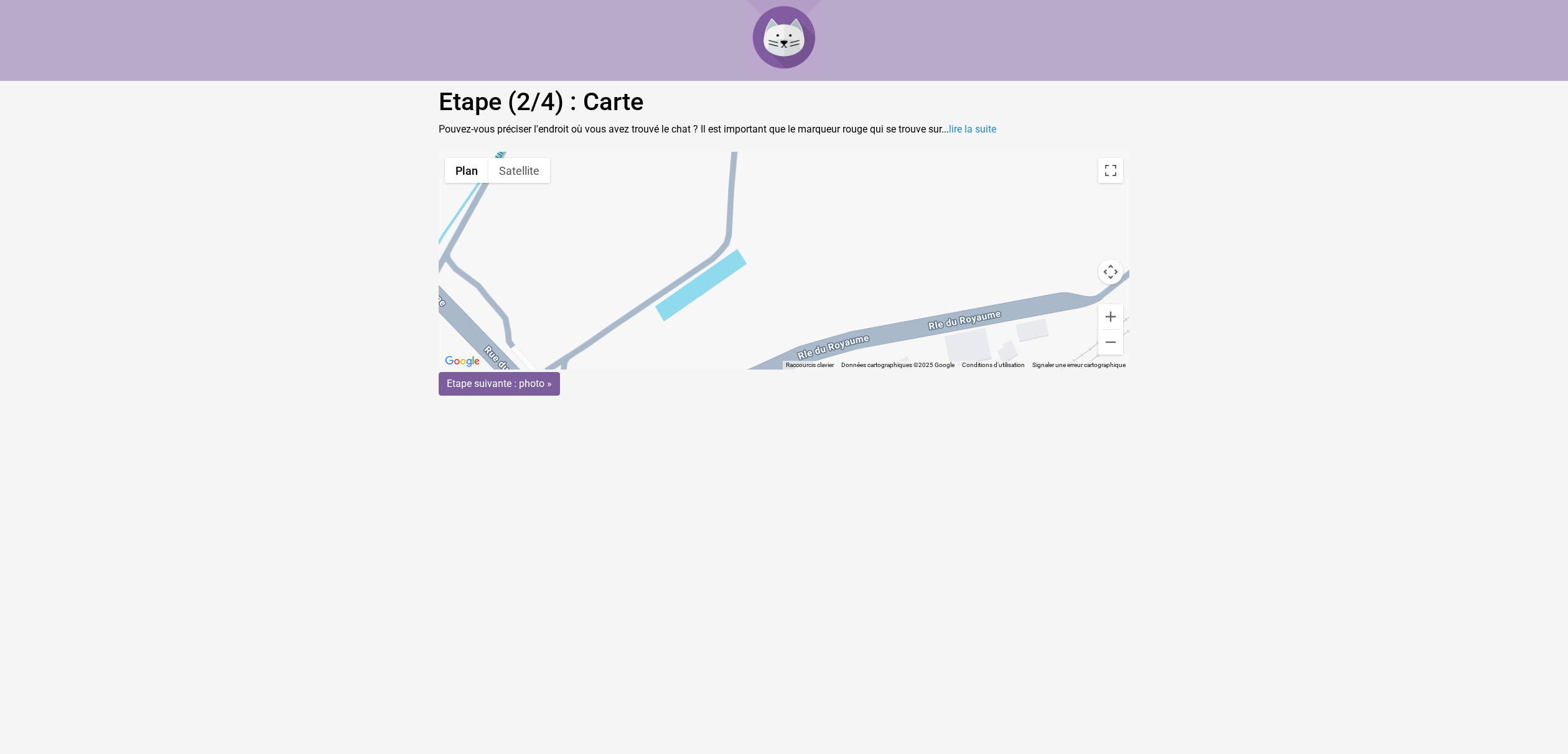
drag, startPoint x: 926, startPoint y: 190, endPoint x: 888, endPoint y: 31, distance: 163.5
click at [888, 31] on body "Etape (2/4) : Carte Pouvez-vous préciser l'endroit où vous avez trouvé le chat …" at bounding box center [784, 197] width 1568 height 396
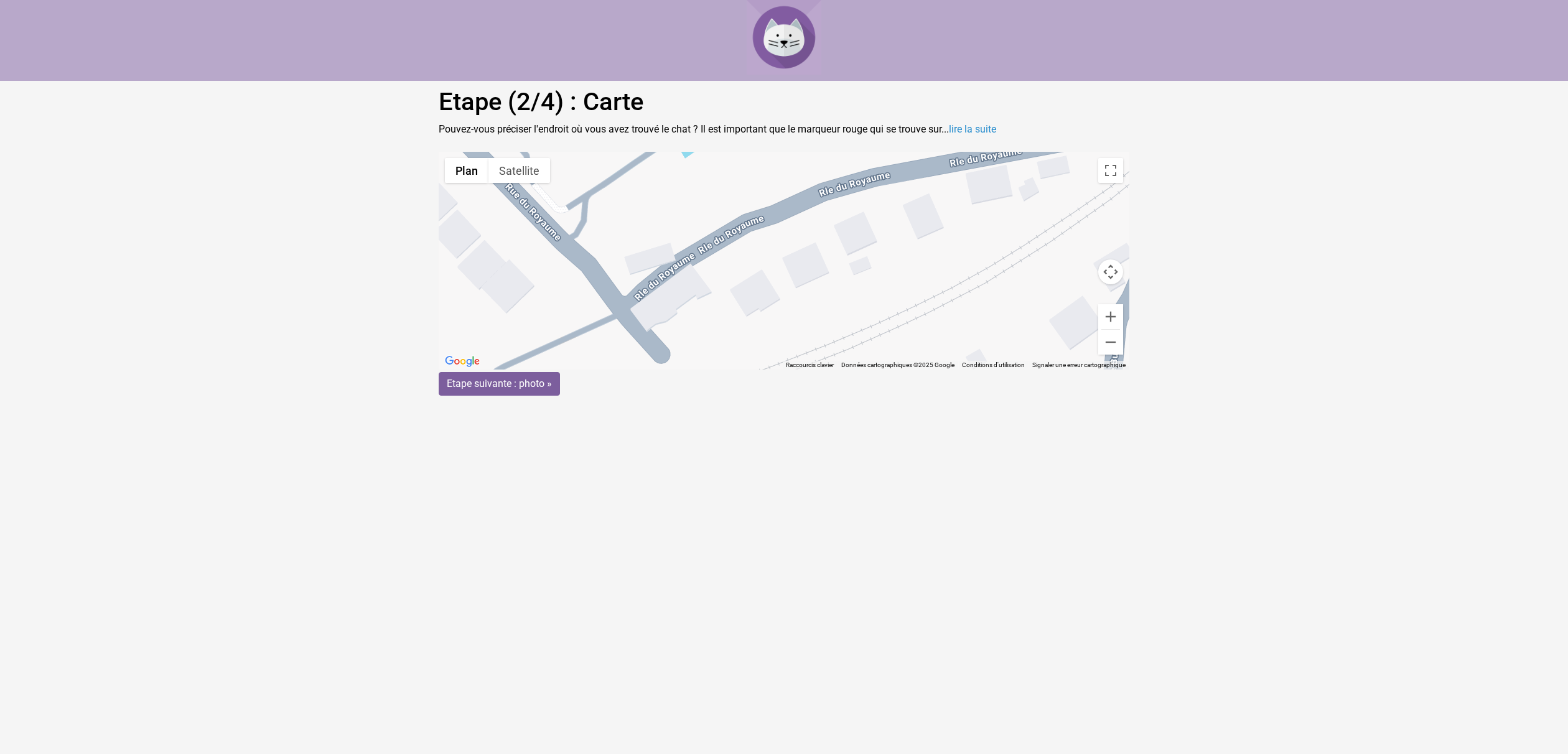
drag, startPoint x: 826, startPoint y: 322, endPoint x: 847, endPoint y: 158, distance: 165.3
click at [847, 158] on div "Pour activer le glissement avec le clavier, appuyez sur Alt+Entrée. Une fois ce…" at bounding box center [784, 261] width 690 height 218
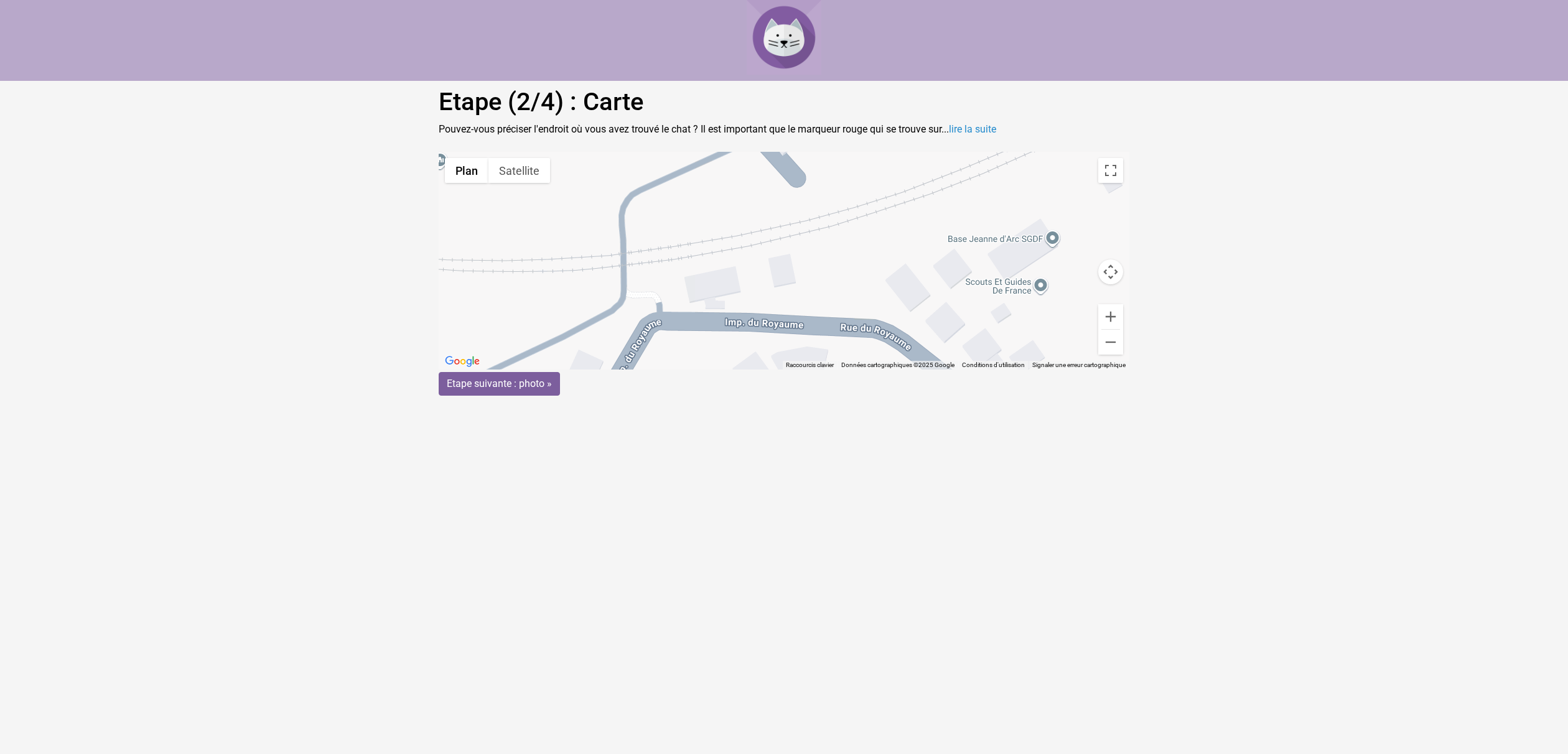
drag, startPoint x: 707, startPoint y: 198, endPoint x: 843, endPoint y: 22, distance: 222.4
click at [843, 22] on body "Etape (2/4) : Carte Pouvez-vous préciser l'endroit où vous avez trouvé le chat …" at bounding box center [784, 197] width 1568 height 396
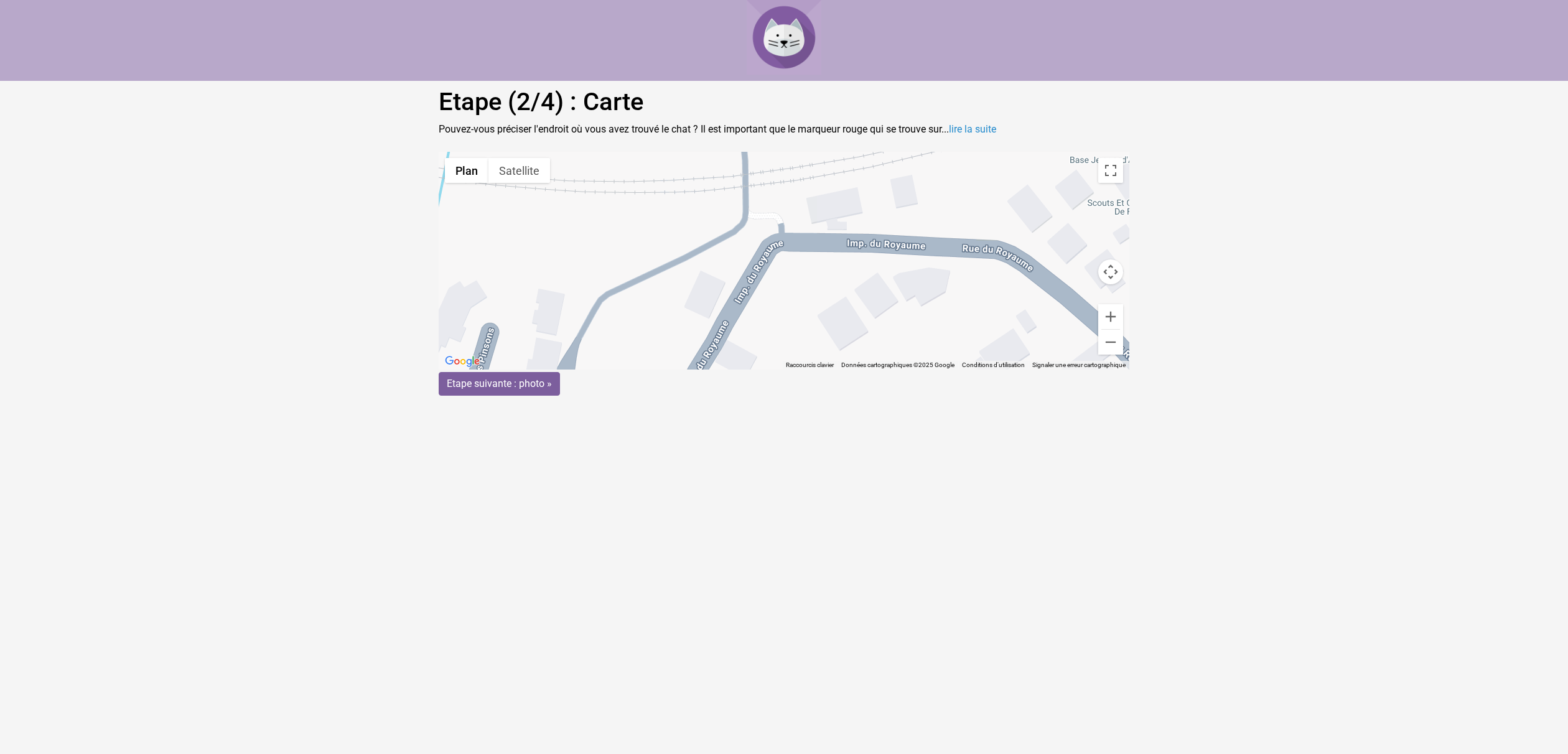
drag, startPoint x: 824, startPoint y: 281, endPoint x: 945, endPoint y: 201, distance: 145.1
click at [945, 201] on div "Pour activer le glissement avec le clavier, appuyez sur Alt+Entrée. Une fois ce…" at bounding box center [784, 261] width 690 height 218
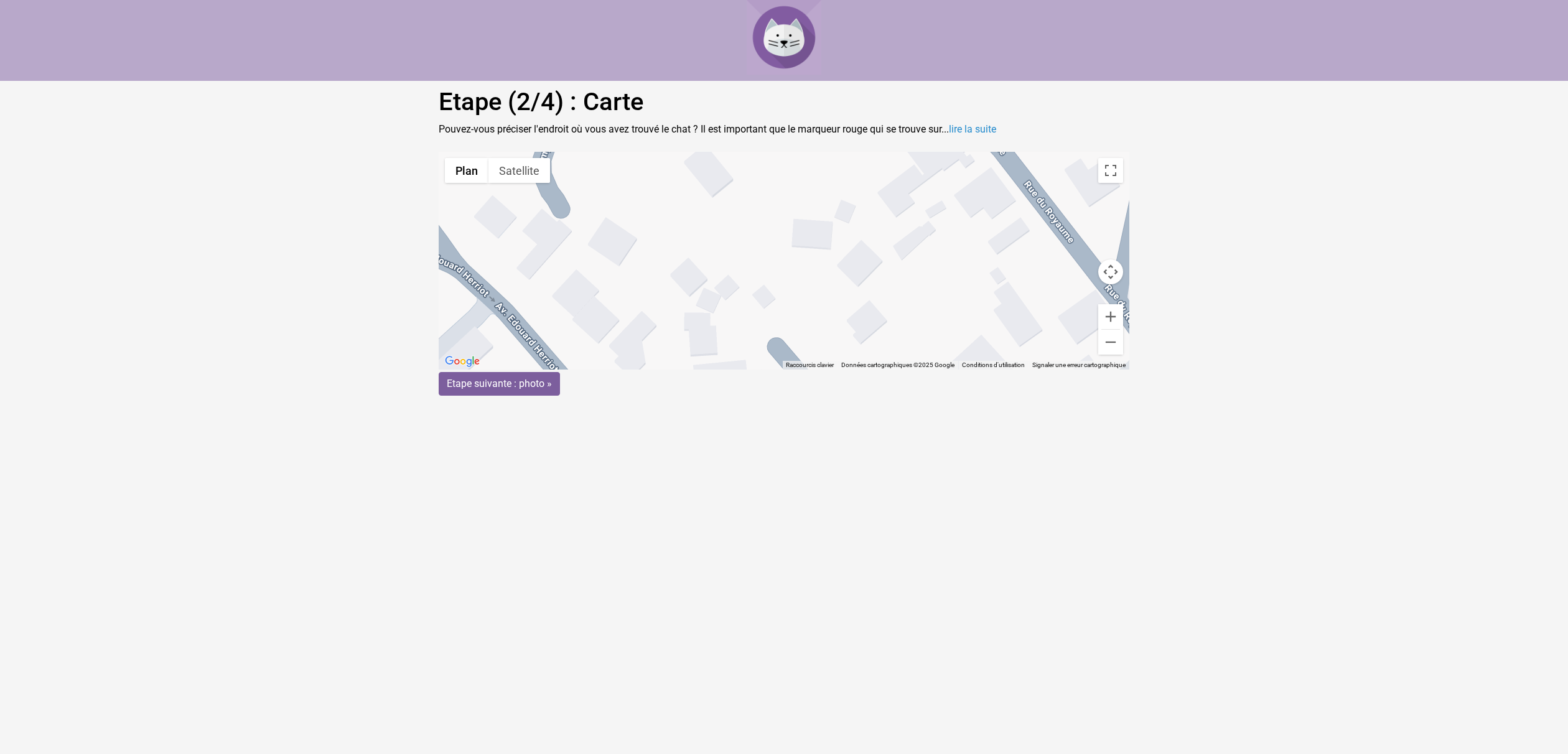
drag, startPoint x: 838, startPoint y: 273, endPoint x: 689, endPoint y: 44, distance: 273.2
click at [692, 44] on body "Etape (2/4) : Carte Pouvez-vous préciser l'endroit où vous avez trouvé le chat …" at bounding box center [784, 197] width 1568 height 396
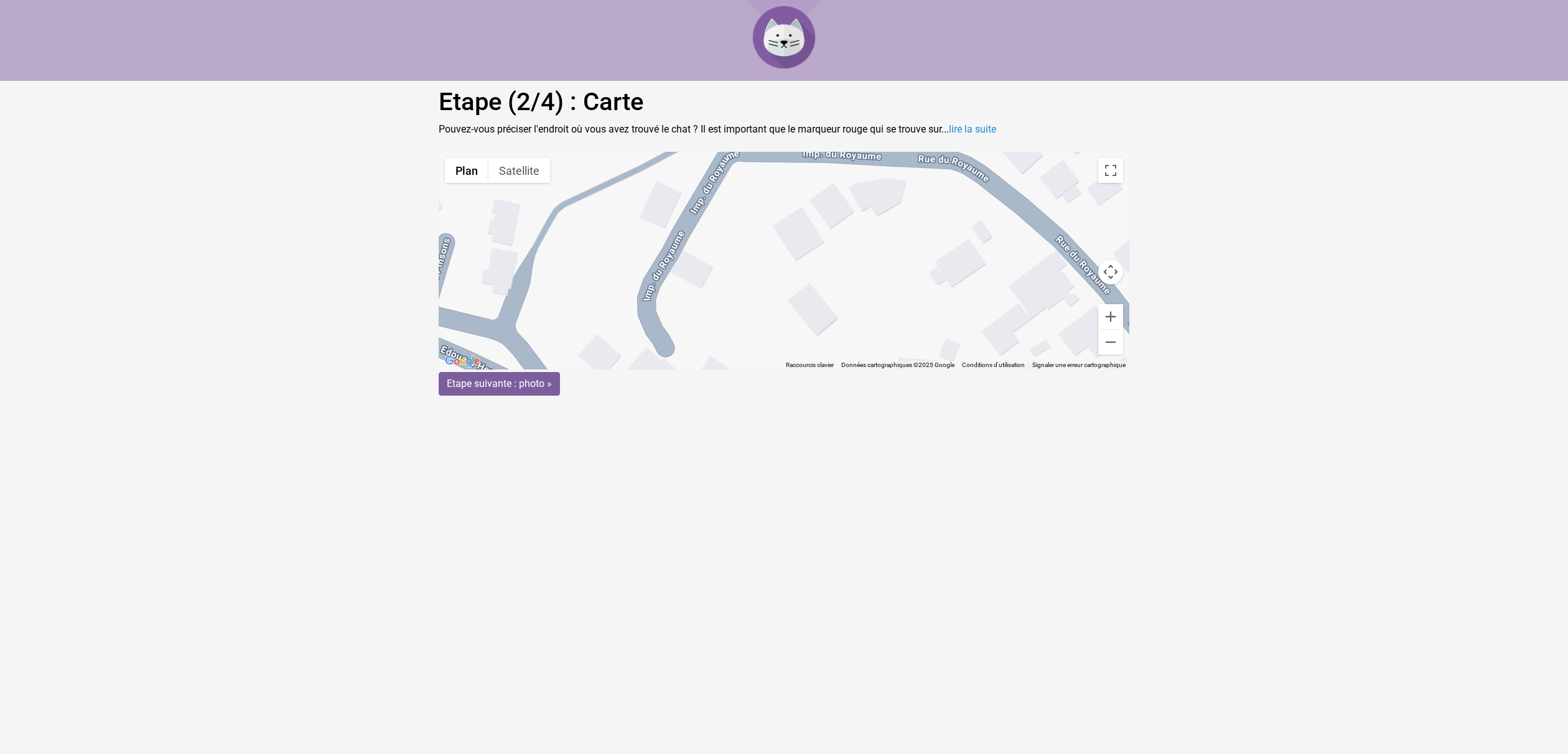
drag, startPoint x: 843, startPoint y: 305, endPoint x: 948, endPoint y: 446, distance: 175.8
click at [948, 396] on html "Etape (2/4) : Carte Pouvez-vous préciser l'endroit où vous avez trouvé le chat …" at bounding box center [784, 197] width 1568 height 396
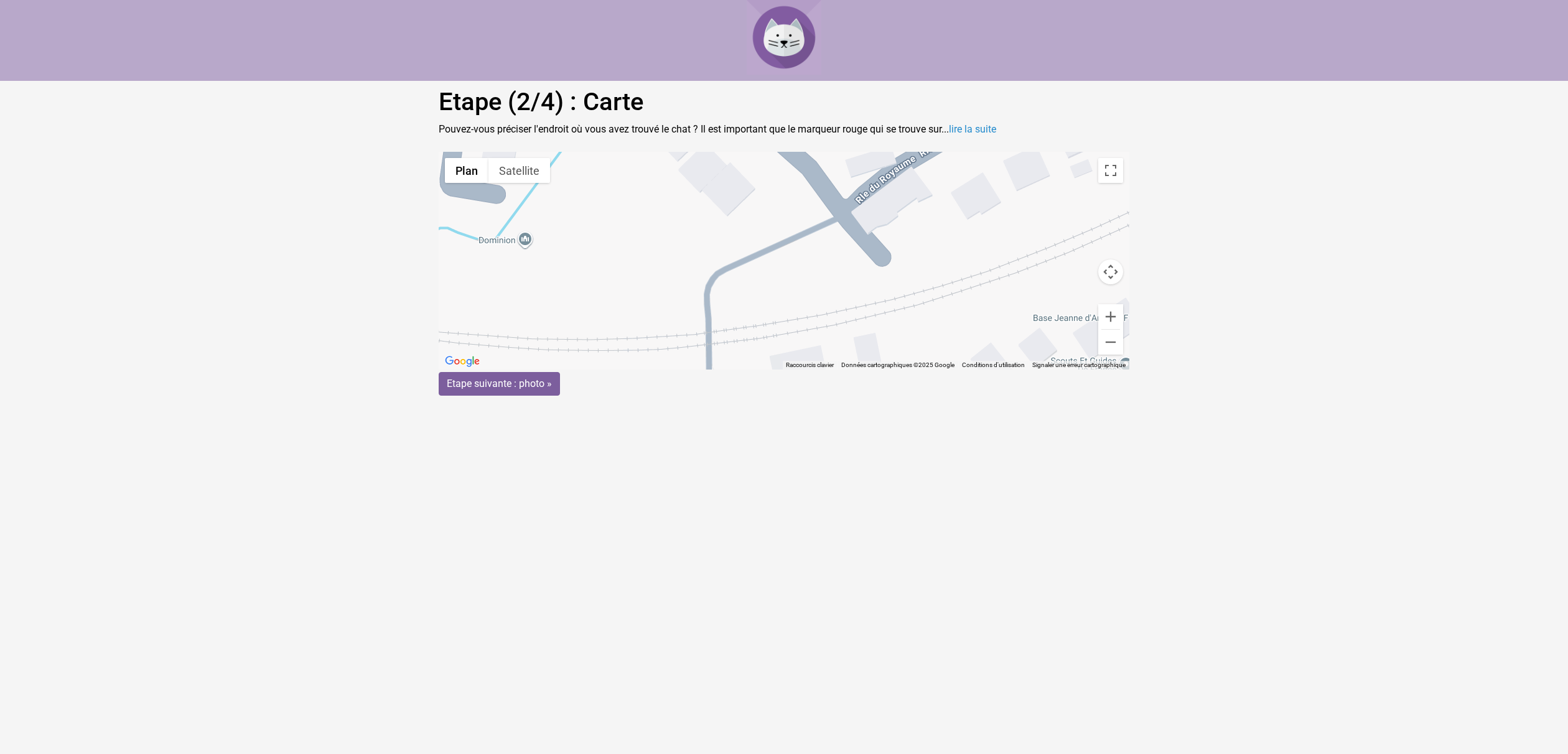
drag, startPoint x: 867, startPoint y: 256, endPoint x: 877, endPoint y: 505, distance: 249.2
click at [875, 396] on html "Etape (2/4) : Carte Pouvez-vous préciser l'endroit où vous avez trouvé le chat …" at bounding box center [784, 197] width 1568 height 396
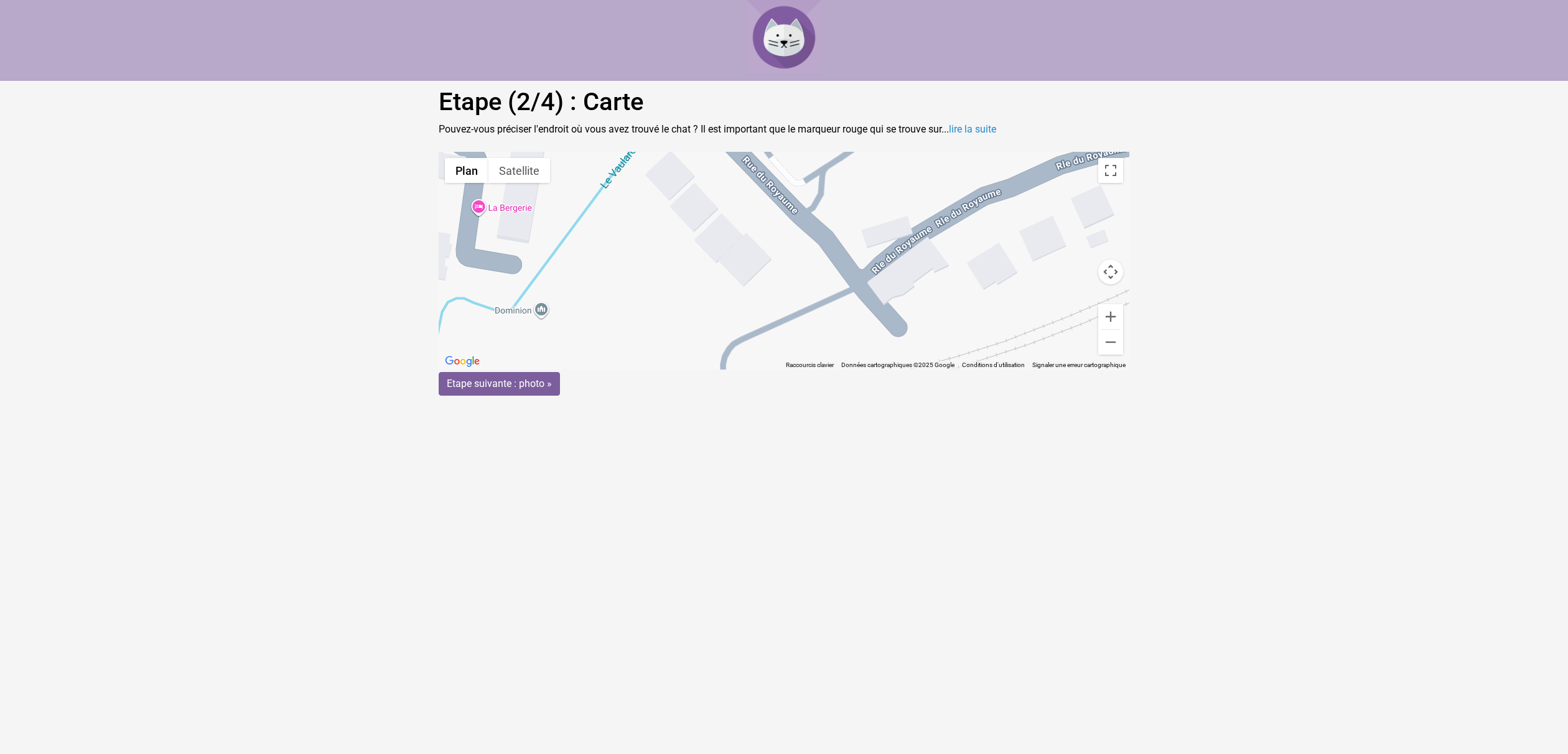
drag, startPoint x: 979, startPoint y: 195, endPoint x: 995, endPoint y: 266, distance: 72.8
click at [995, 266] on div "Pour activer le glissement avec le clavier, appuyez sur Alt+Entrée. Une fois ce…" at bounding box center [784, 261] width 690 height 218
drag, startPoint x: 800, startPoint y: 202, endPoint x: 707, endPoint y: 331, distance: 159.0
click at [707, 345] on gmp-advanced-marker at bounding box center [707, 345] width 0 height 0
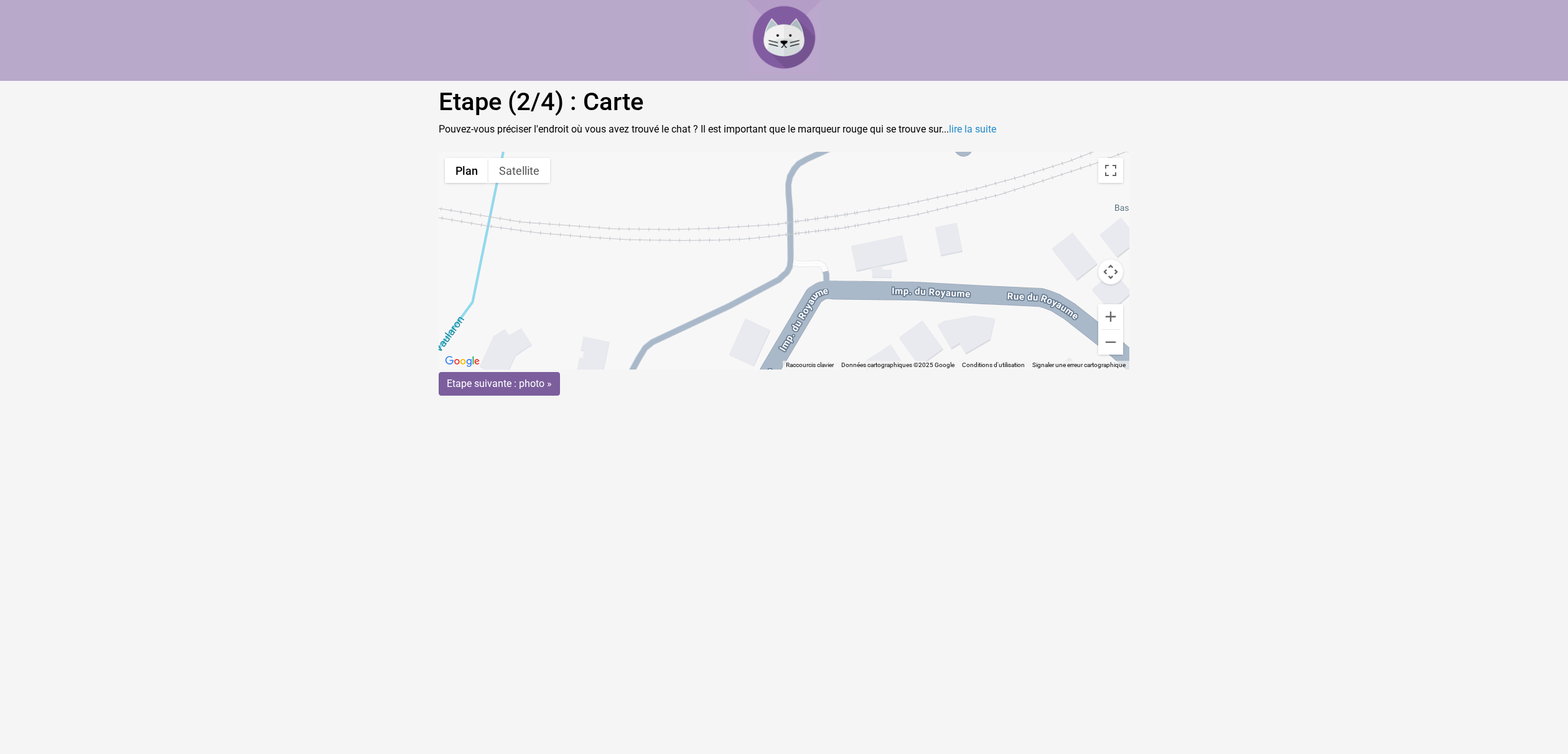
drag, startPoint x: 882, startPoint y: 272, endPoint x: 947, endPoint y: 90, distance: 193.3
click at [947, 90] on div "Etape (2/4) : Carte Pouvez-vous préciser l'endroit où vous avez trouvé le chat …" at bounding box center [784, 241] width 709 height 309
drag, startPoint x: 773, startPoint y: 159, endPoint x: 747, endPoint y: 286, distance: 129.6
click at [746, 291] on gmp-advanced-marker at bounding box center [746, 291] width 0 height 0
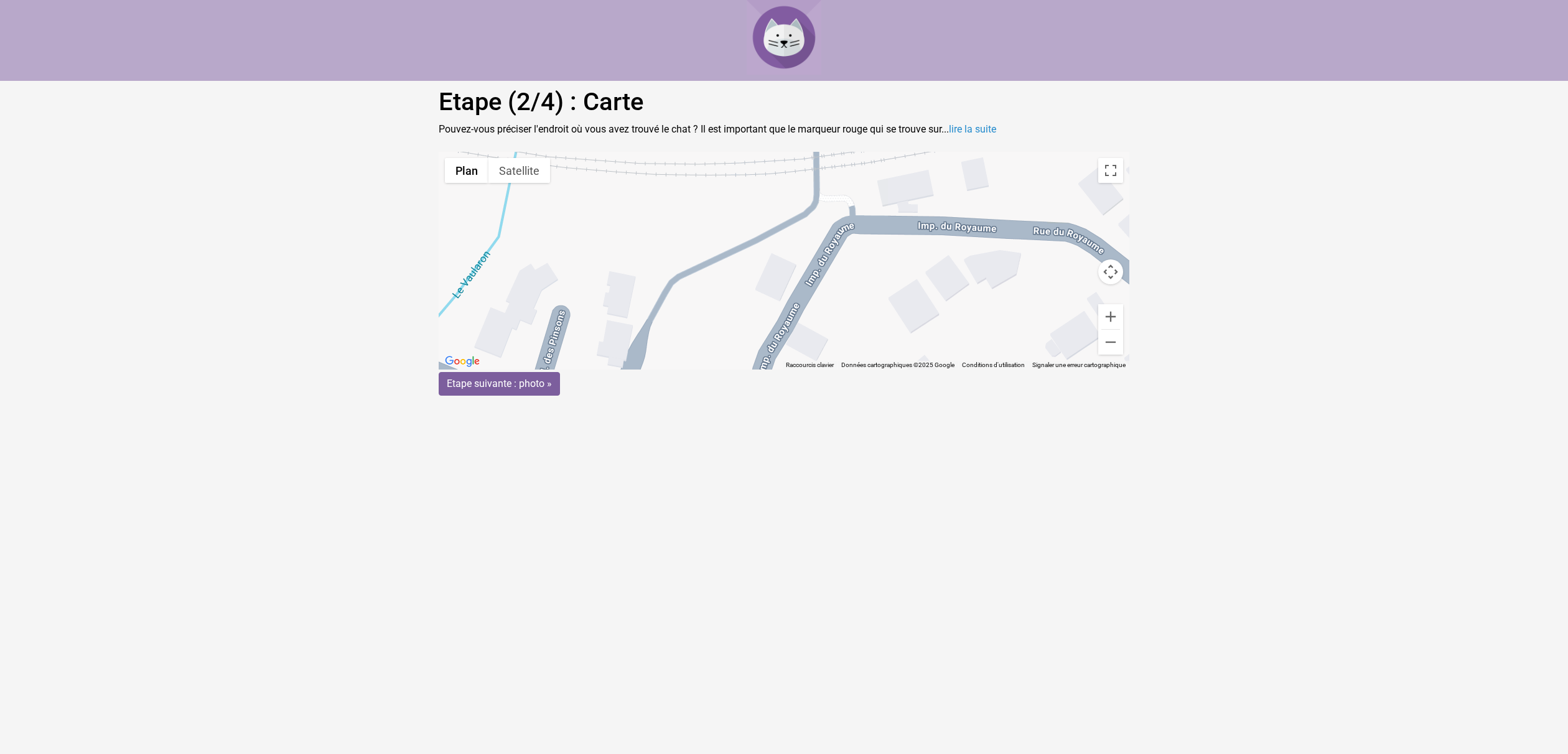
drag, startPoint x: 739, startPoint y: 255, endPoint x: 764, endPoint y: 195, distance: 65.0
click at [764, 195] on div "Pour activer le glissement avec le clavier, appuyez sur Alt+Entrée. Une fois ce…" at bounding box center [784, 261] width 690 height 218
drag, startPoint x: 775, startPoint y: 213, endPoint x: 753, endPoint y: 224, distance: 24.6
click at [751, 238] on gmp-advanced-marker at bounding box center [751, 238] width 0 height 0
click at [530, 377] on input "Etape suivante : photo »" at bounding box center [500, 383] width 121 height 24
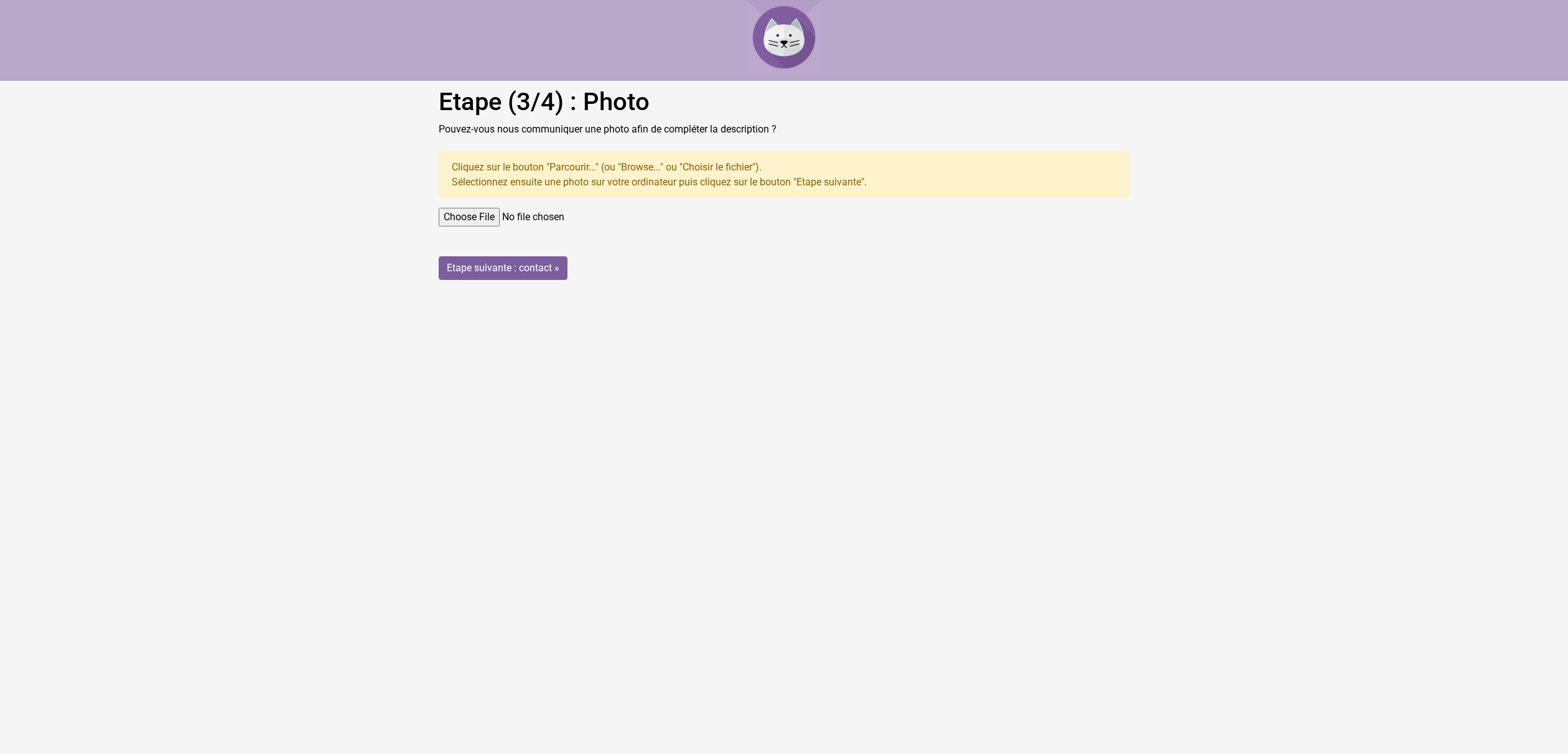
click at [483, 216] on input "file" at bounding box center [784, 217] width 690 height 18
click at [469, 218] on input "file" at bounding box center [784, 217] width 690 height 18
type input "C:\fakepath\IMG_8592.jpg"
click at [543, 290] on html "Etape (3/4) : Photo Pouvez-vous nous communiquer une photo afin de compléter la…" at bounding box center [784, 144] width 1568 height 290
click at [512, 269] on input "Etape suivante : contact »" at bounding box center [503, 268] width 129 height 24
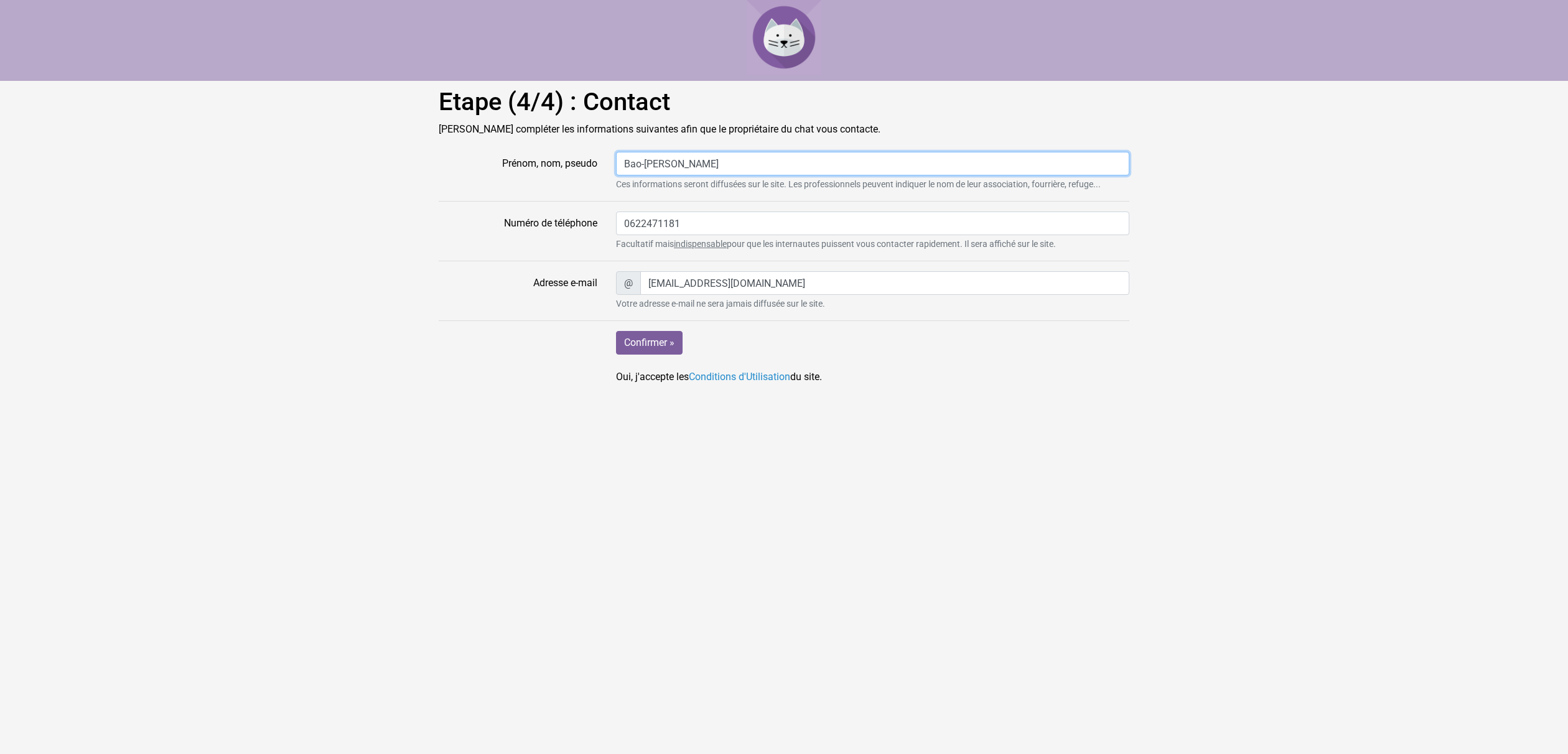
drag, startPoint x: 718, startPoint y: 165, endPoint x: 611, endPoint y: 167, distance: 107.0
click at [611, 167] on div "Bao-[PERSON_NAME] Ces informations seront diffusées sur le site. Les profession…" at bounding box center [872, 171] width 532 height 39
type input "L"
type input "lisette91"
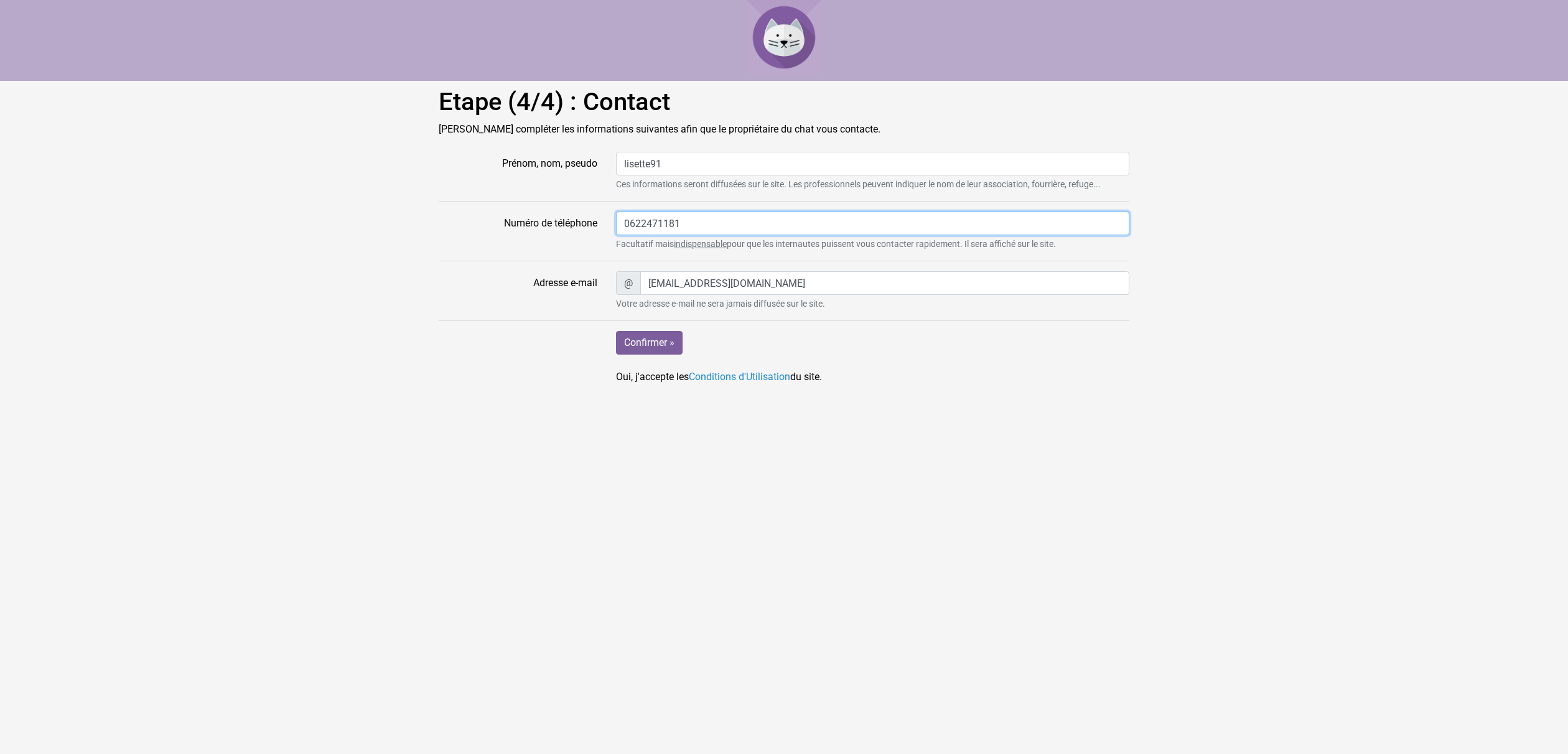
drag, startPoint x: 703, startPoint y: 225, endPoint x: 556, endPoint y: 219, distance: 147.1
click at [556, 219] on div "Numéro de téléphone 0622471181 Facultatif mais indispensable pour que les inter…" at bounding box center [784, 231] width 709 height 39
click at [547, 303] on label "Adresse e-mail" at bounding box center [518, 291] width 177 height 39
click at [640, 295] on input "baokhoi.nguyen@gmail.com" at bounding box center [885, 283] width 489 height 24
click at [756, 339] on div "Confirmer » Oui, j'accepte les Conditions d'Utilisation du site." at bounding box center [872, 358] width 532 height 54
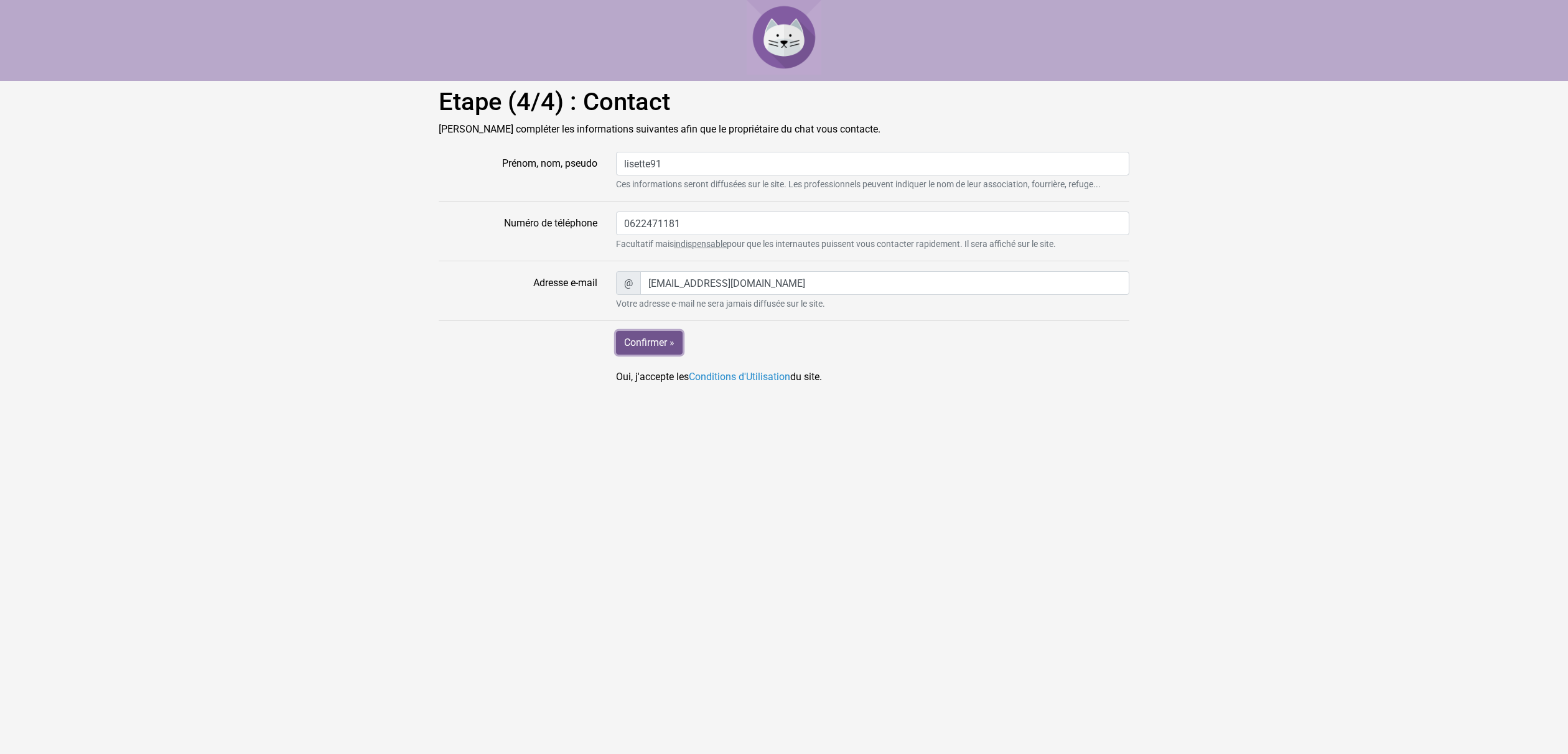
click at [675, 346] on input "Confirmer »" at bounding box center [649, 343] width 66 height 24
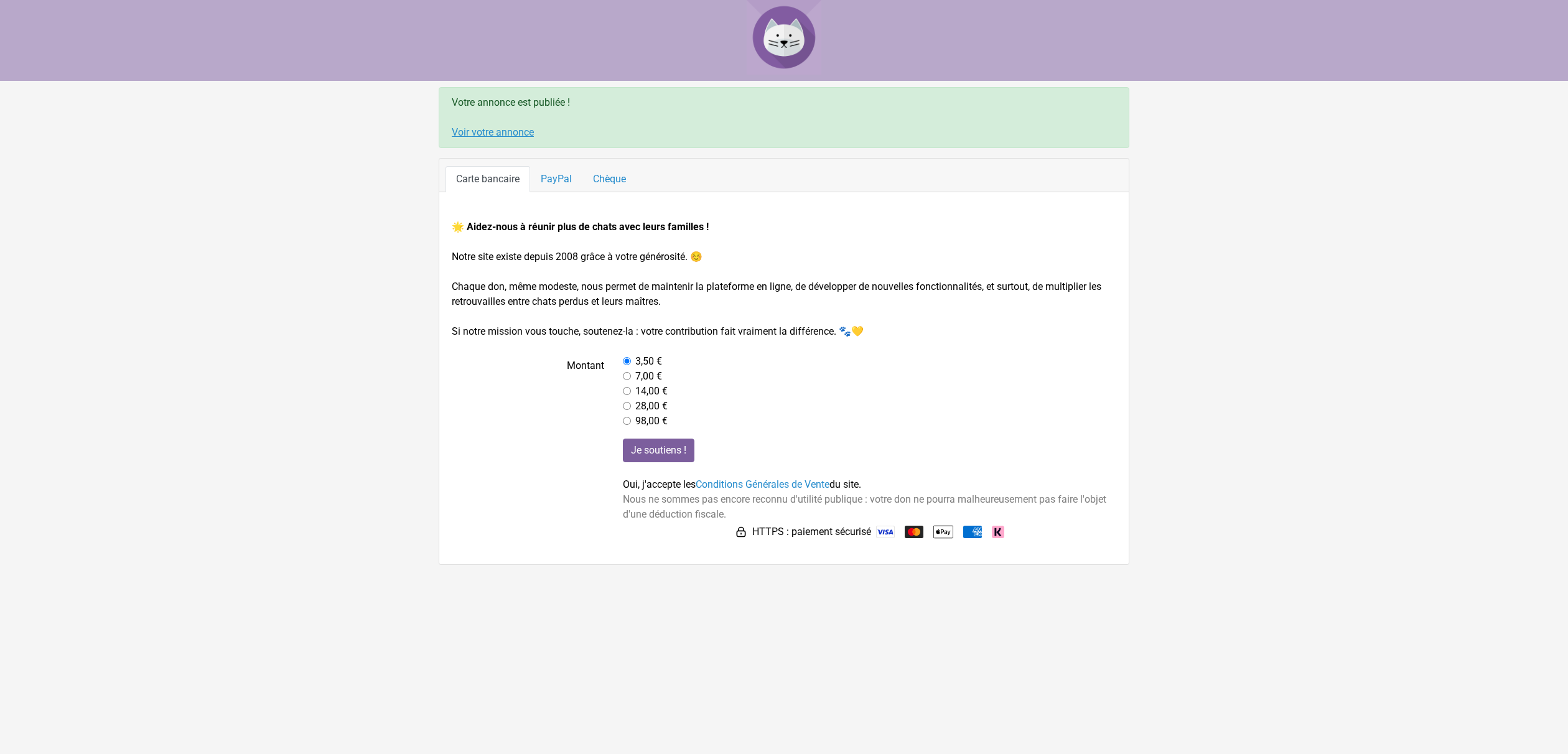
click at [477, 136] on link "Voir votre annonce" at bounding box center [492, 132] width 82 height 12
